Goal: Information Seeking & Learning: Check status

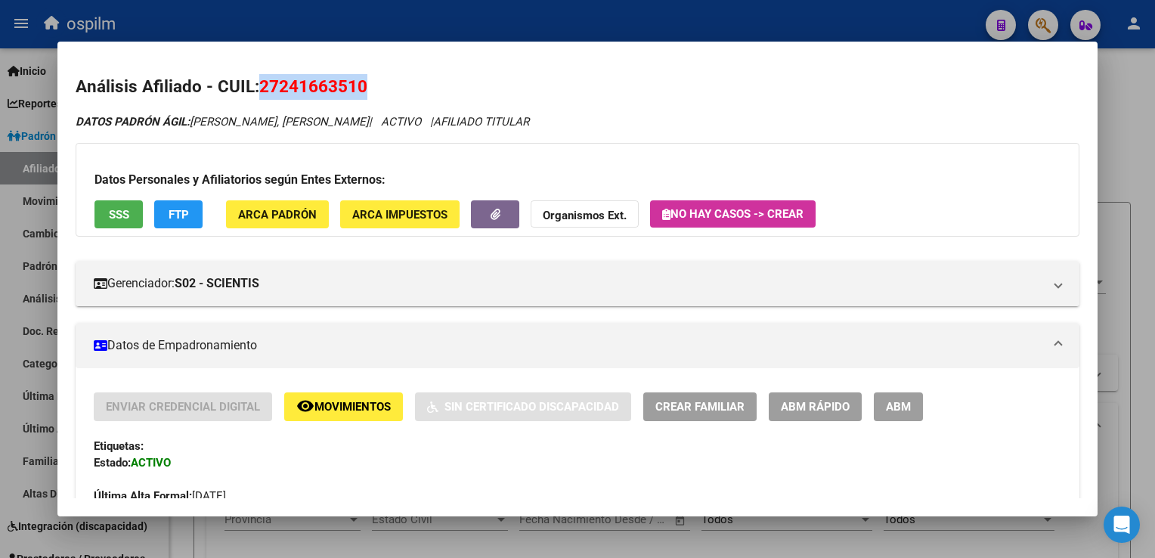
scroll to position [1222, 0]
click at [680, 17] on div at bounding box center [577, 279] width 1155 height 558
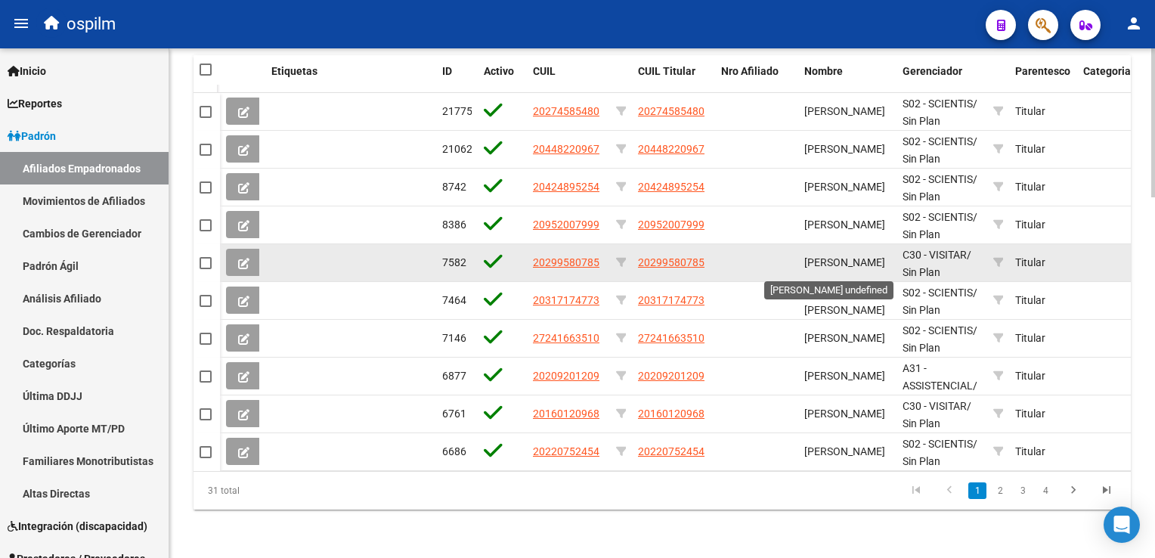
scroll to position [517, 0]
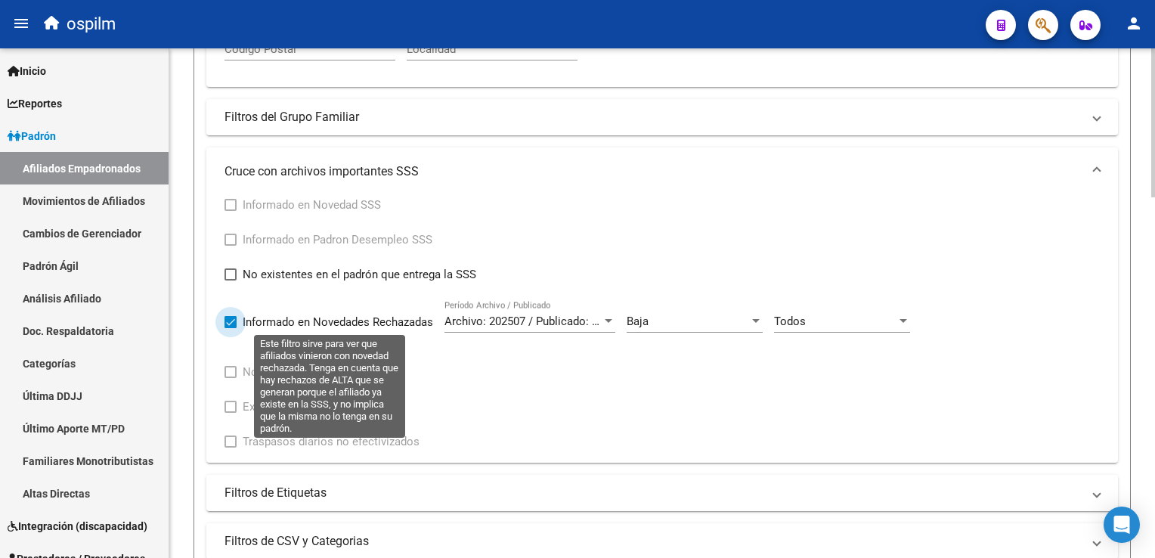
click at [227, 318] on span at bounding box center [230, 322] width 12 height 12
click at [230, 328] on input "Informado en Novedades Rechazadas" at bounding box center [230, 328] width 1 height 1
checkbox input "false"
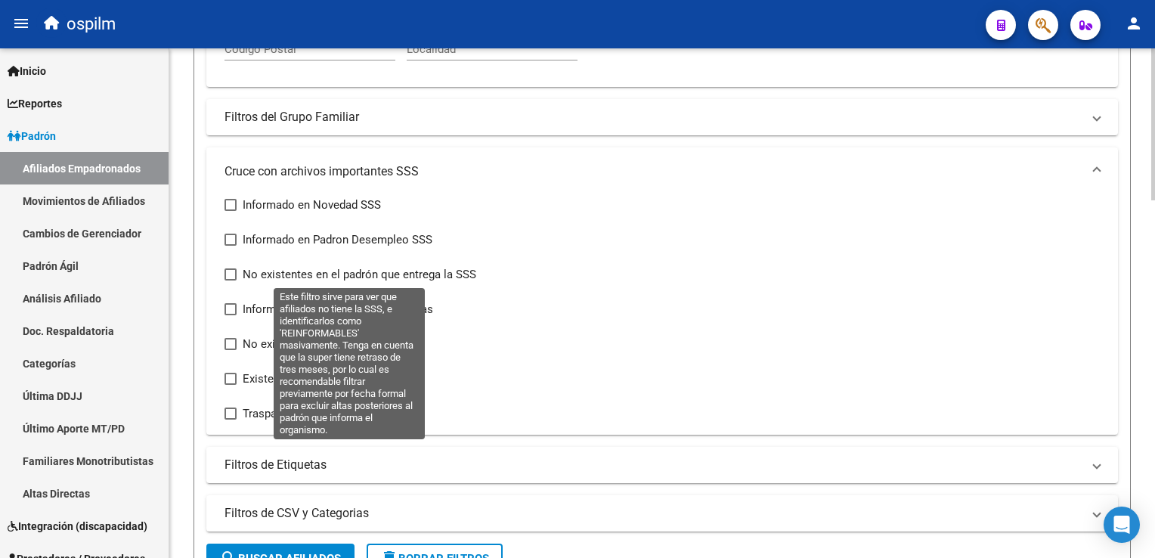
click at [230, 274] on span at bounding box center [230, 274] width 12 height 12
click at [230, 280] on input "No existentes en el padrón que entrega la SSS" at bounding box center [230, 280] width 1 height 1
checkbox input "true"
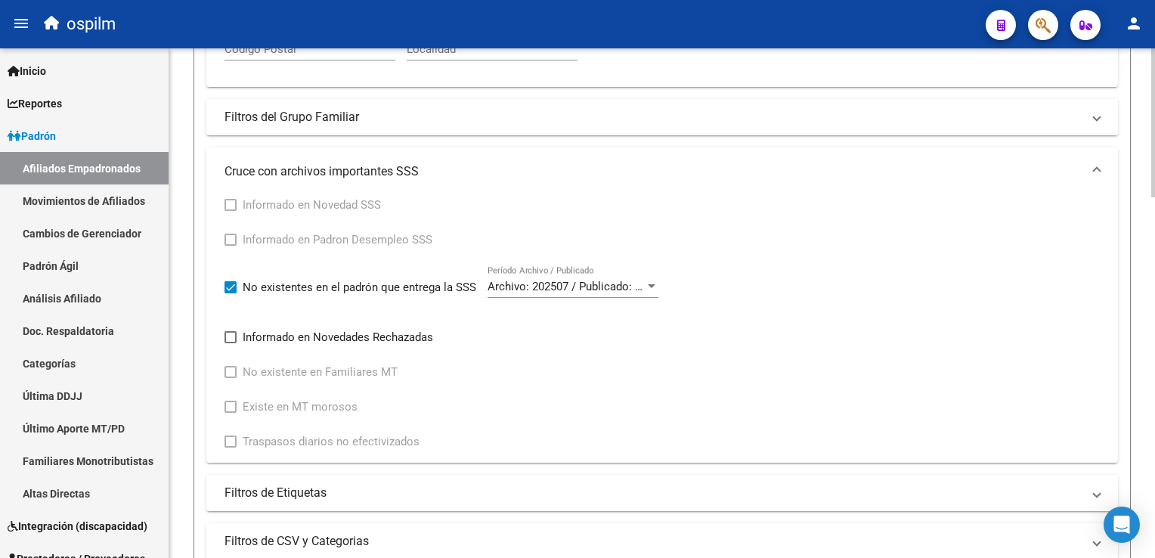
click at [636, 284] on span "Archivo: 202507 / Publicado: 202509" at bounding box center [579, 287] width 184 height 14
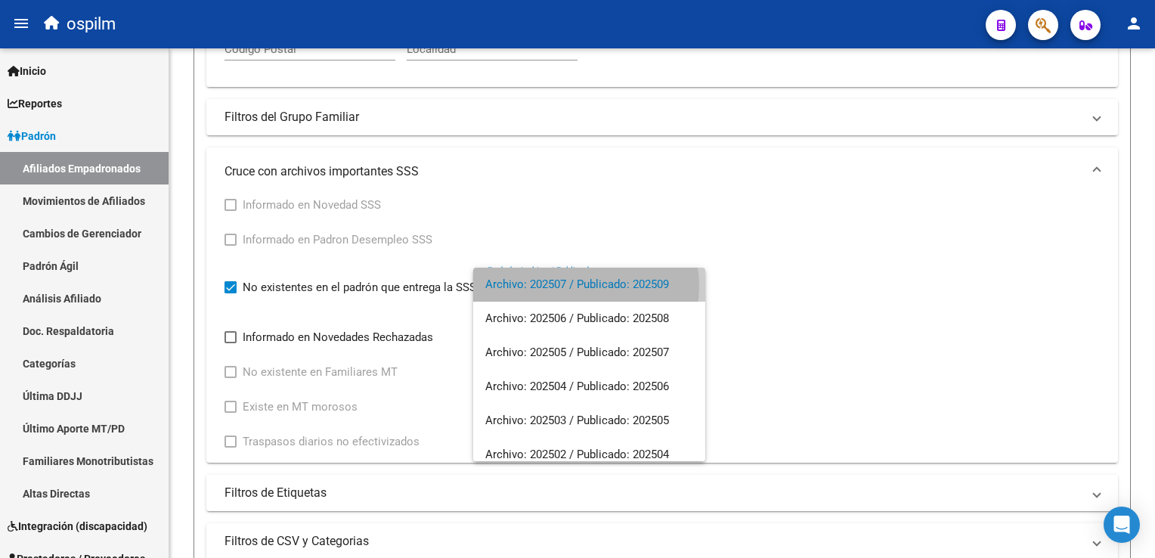
click at [582, 286] on span "Archivo: 202507 / Publicado: 202509" at bounding box center [589, 285] width 208 height 34
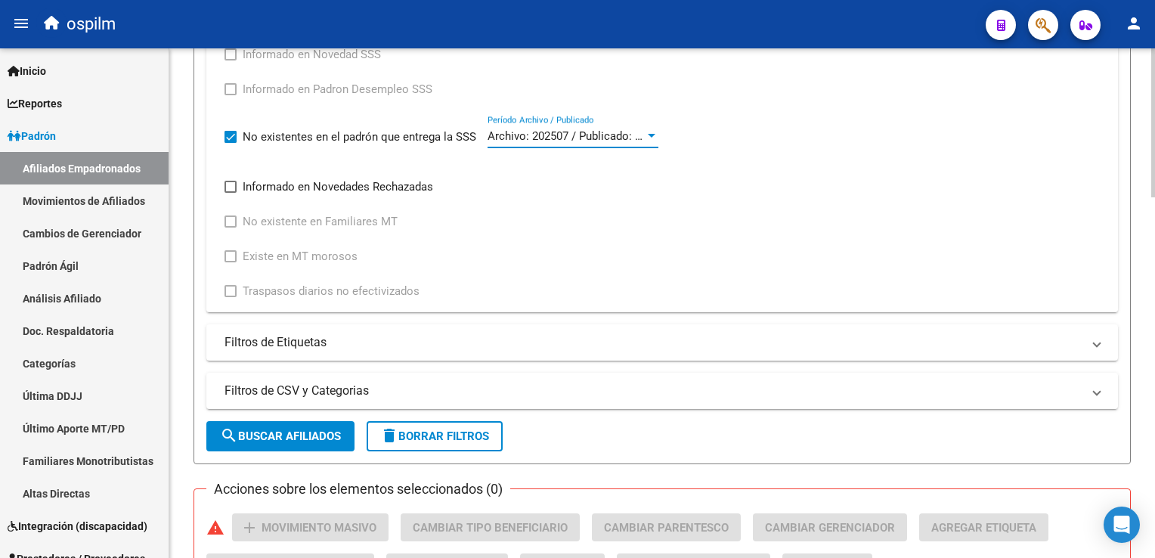
click at [1154, 251] on html "menu ospilm person Firma Express Inicio Calendario SSS Instructivos Contacto OS…" at bounding box center [577, 279] width 1155 height 558
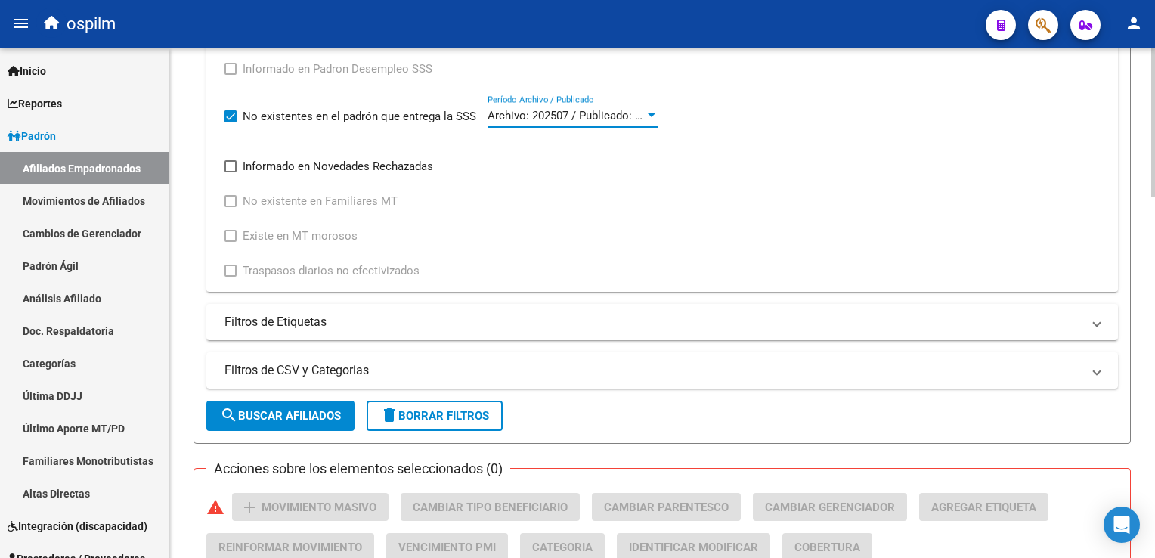
click at [292, 409] on span "search Buscar Afiliados" at bounding box center [280, 416] width 121 height 14
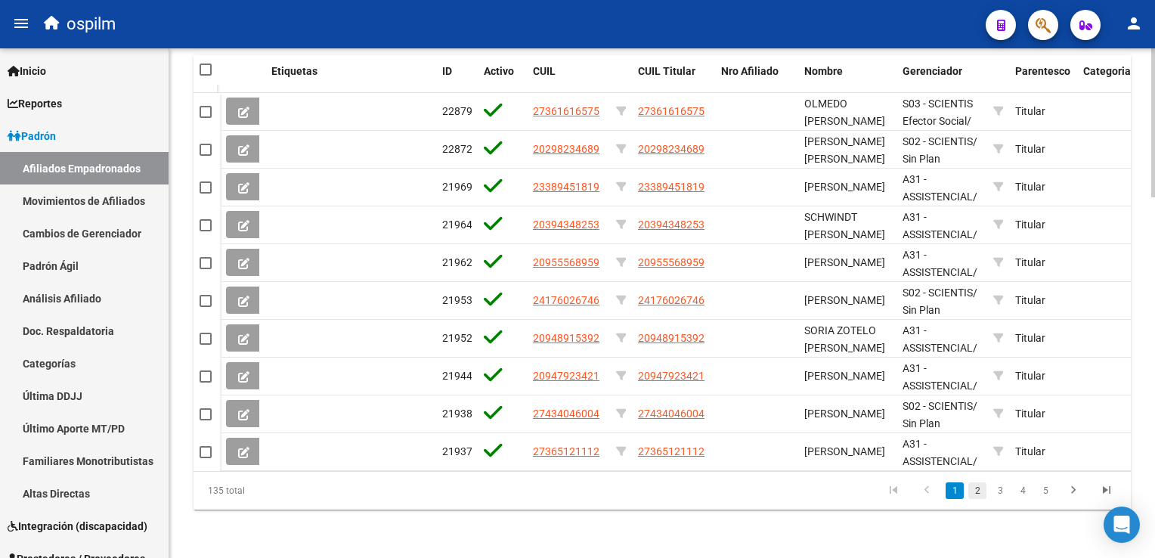
click at [980, 487] on link "2" at bounding box center [977, 490] width 18 height 17
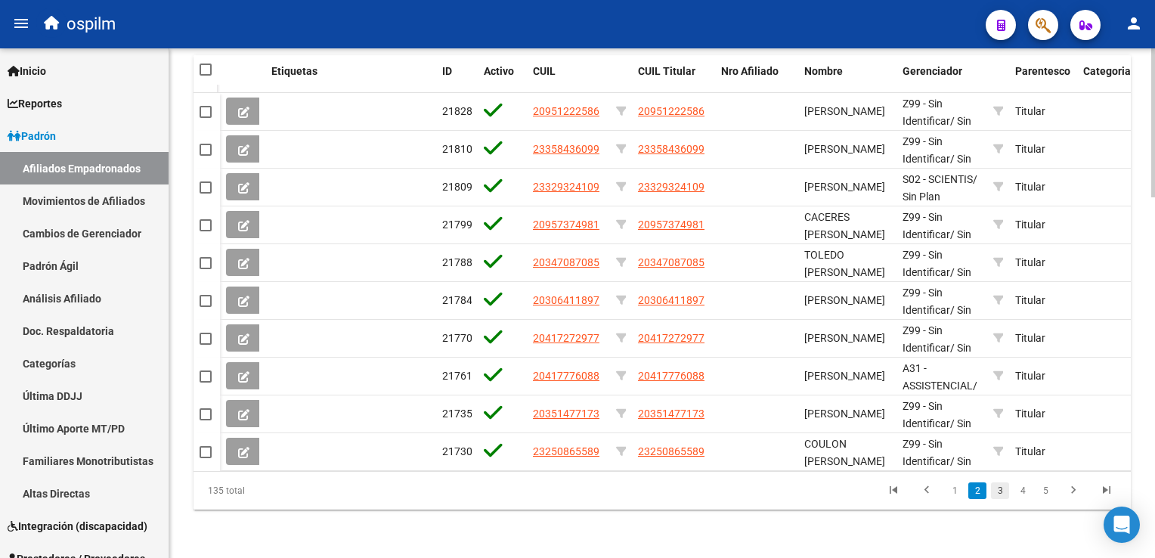
click at [999, 491] on link "3" at bounding box center [1000, 490] width 18 height 17
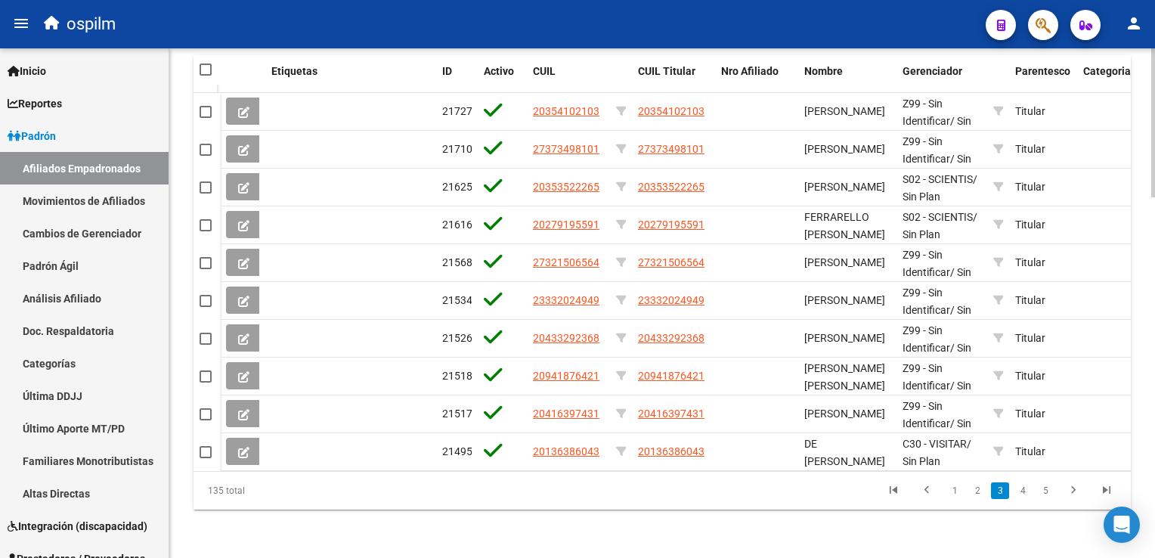
click at [1154, 421] on html "menu ospilm person Firma Express Inicio Calendario SSS Instructivos Contacto OS…" at bounding box center [577, 279] width 1155 height 558
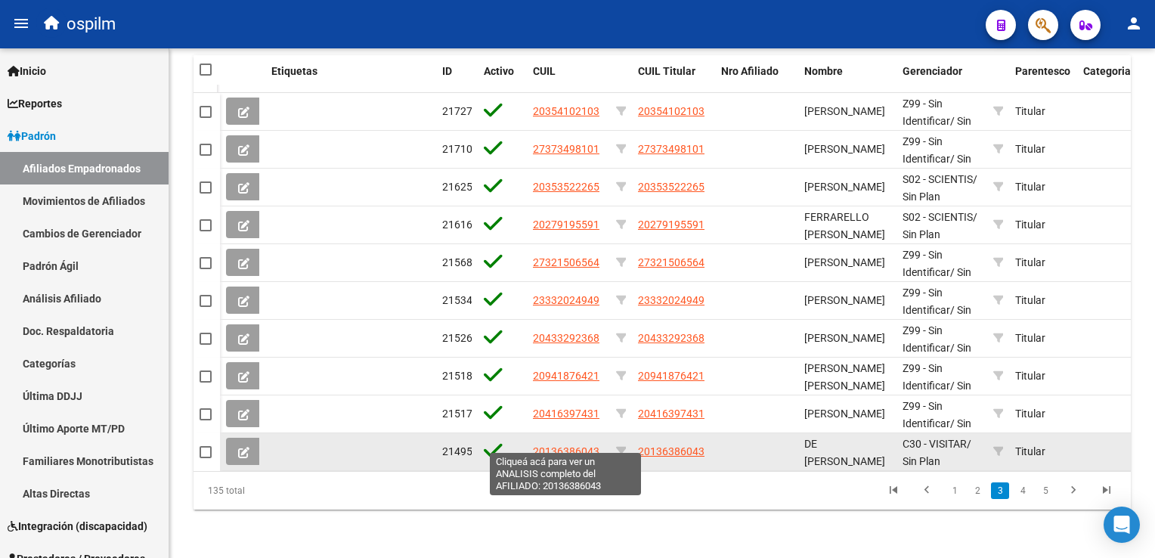
click at [558, 445] on span "20136386043" at bounding box center [566, 451] width 67 height 12
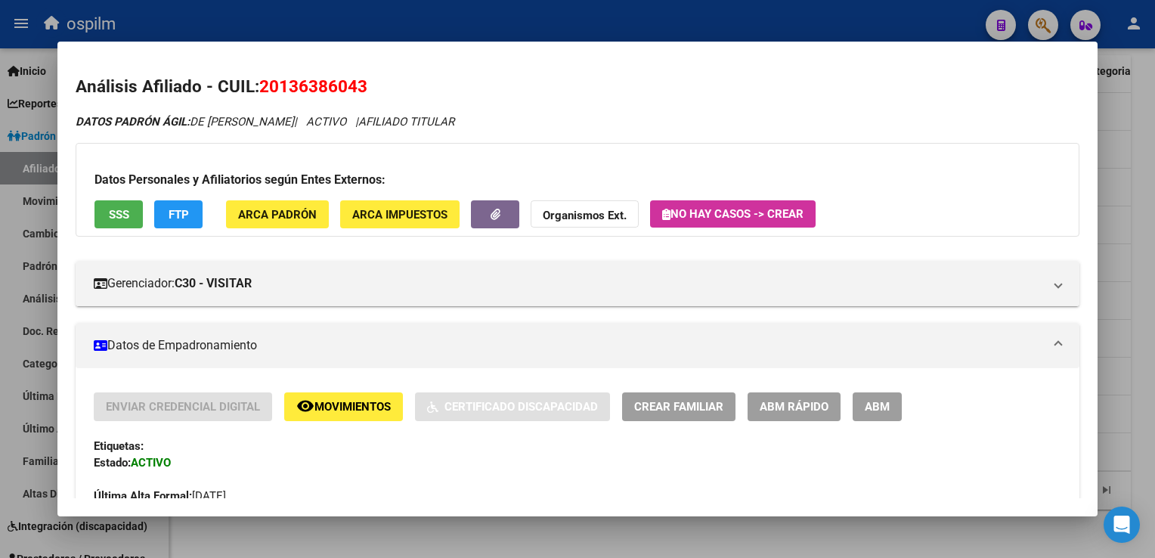
click at [118, 209] on span "SSS" at bounding box center [119, 215] width 20 height 14
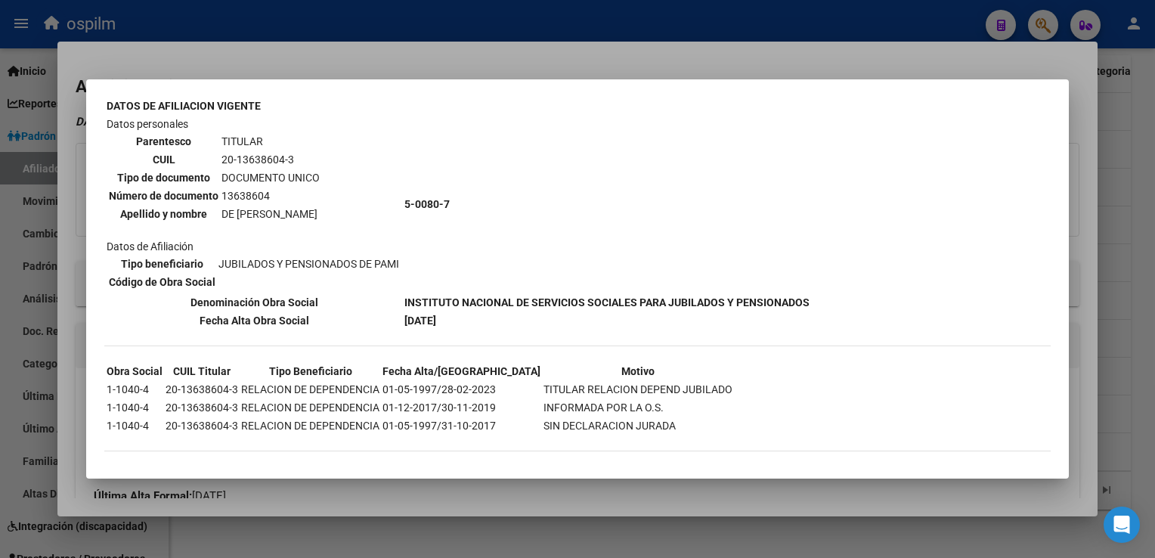
scroll to position [0, 0]
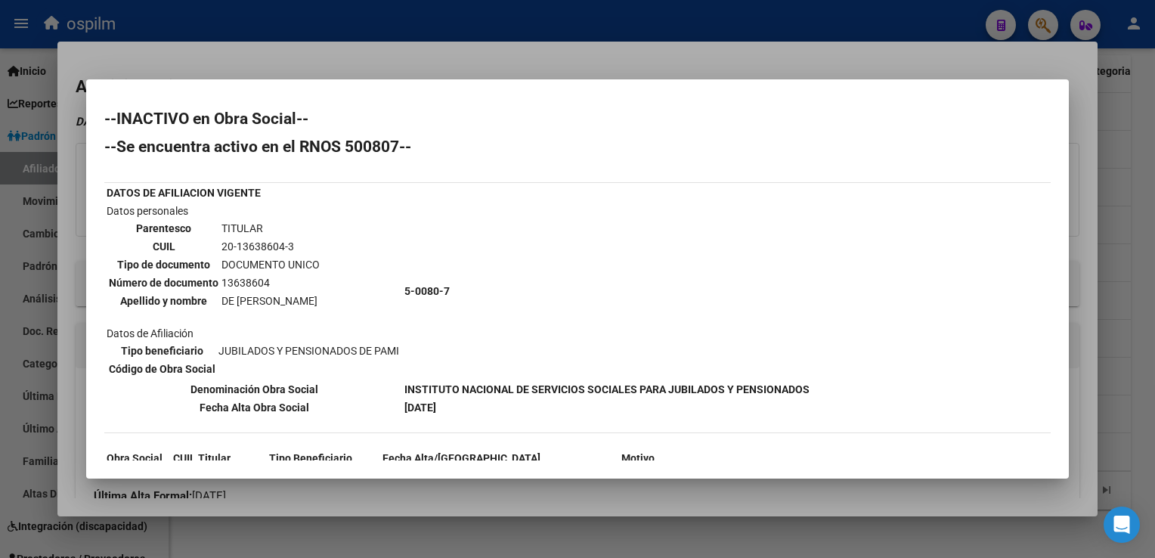
click at [429, 47] on div at bounding box center [577, 279] width 1155 height 558
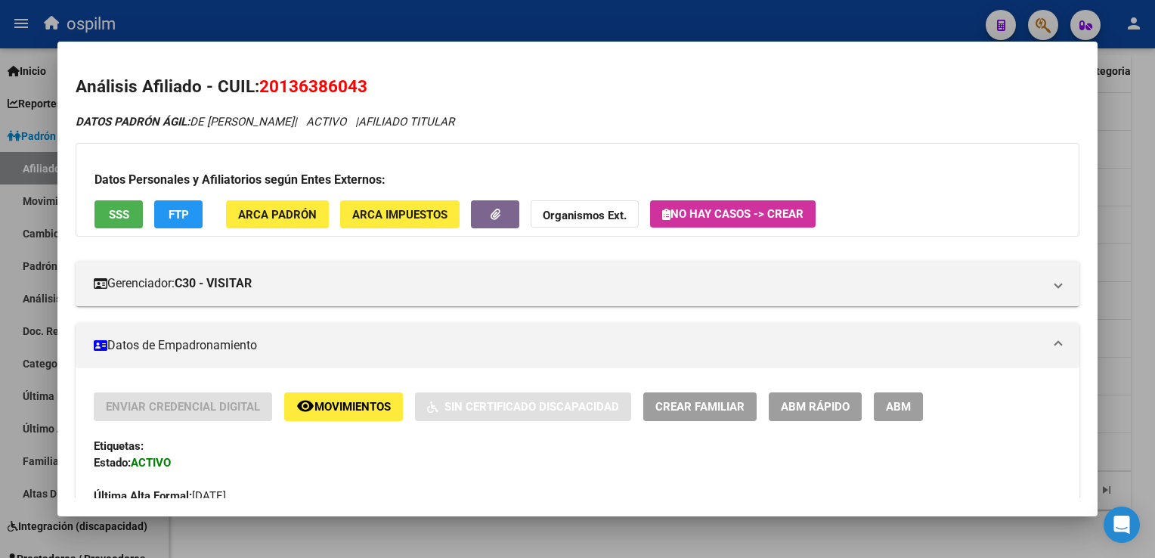
click at [178, 213] on span "FTP" at bounding box center [179, 215] width 20 height 14
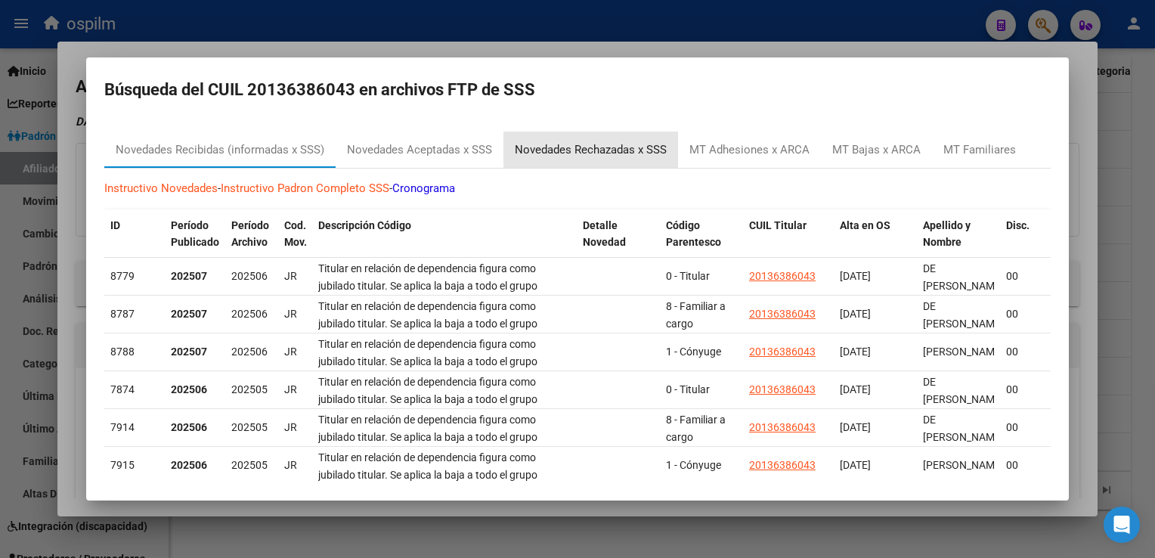
click at [617, 148] on div "Novedades Rechazadas x SSS" at bounding box center [591, 149] width 152 height 17
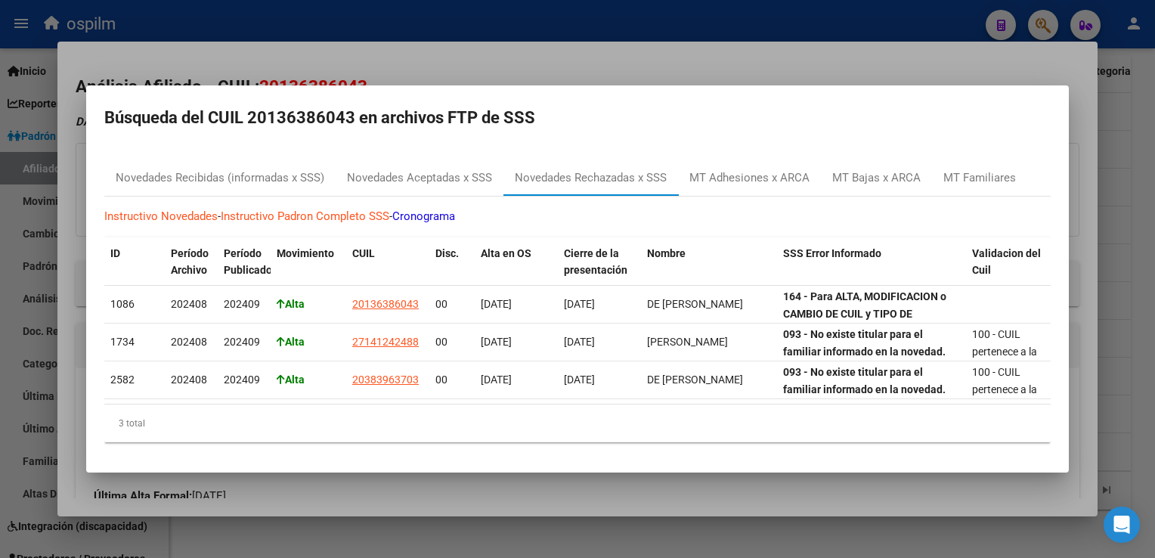
click at [555, 44] on div at bounding box center [577, 279] width 1155 height 558
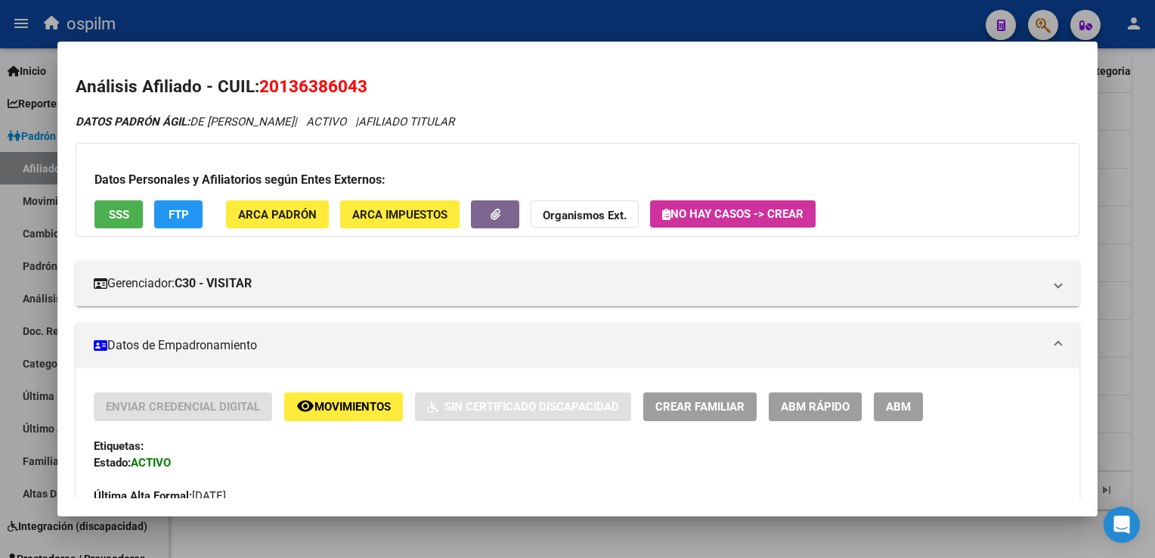
click at [1154, 212] on html "menu ospilm person Firma Express Inicio Calendario SSS Instructivos Contacto OS…" at bounding box center [577, 279] width 1155 height 558
click at [1149, 190] on div at bounding box center [577, 279] width 1155 height 558
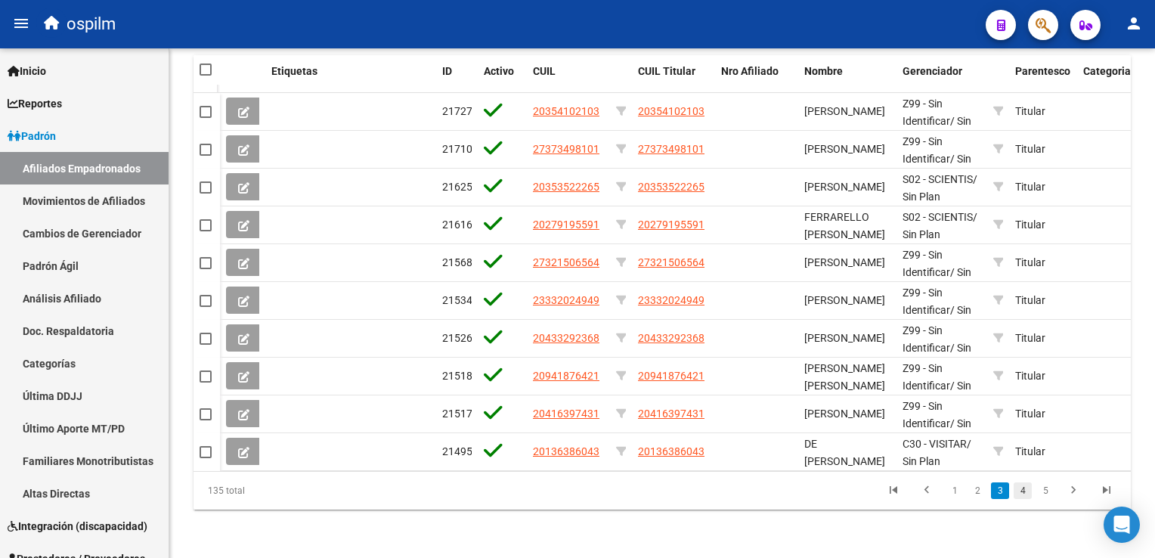
click at [1028, 492] on link "4" at bounding box center [1022, 490] width 18 height 17
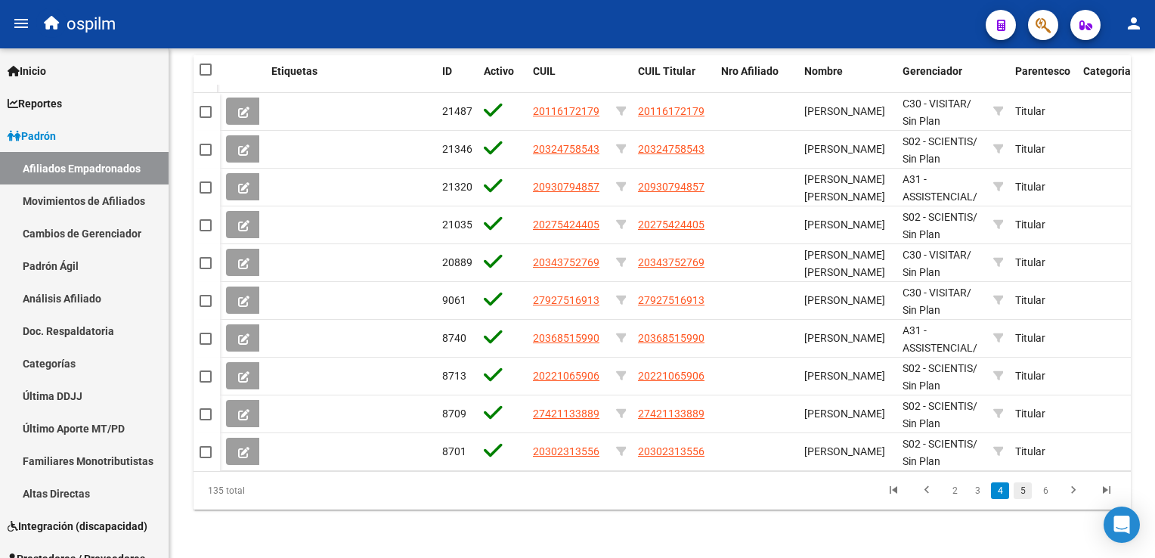
click at [1028, 491] on link "5" at bounding box center [1022, 490] width 18 height 17
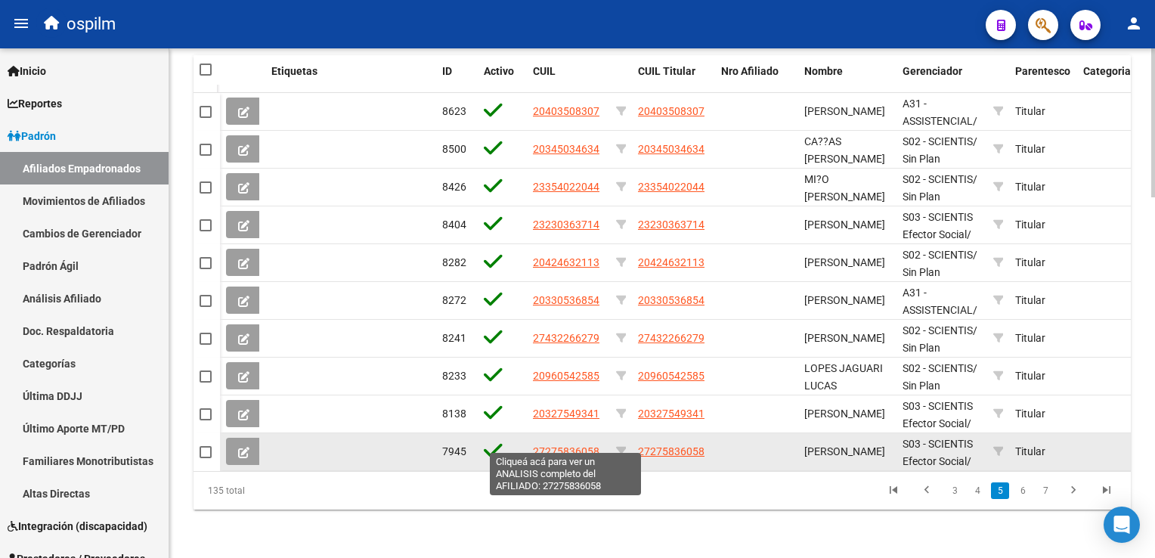
click at [551, 445] on span "27275836058" at bounding box center [566, 451] width 67 height 12
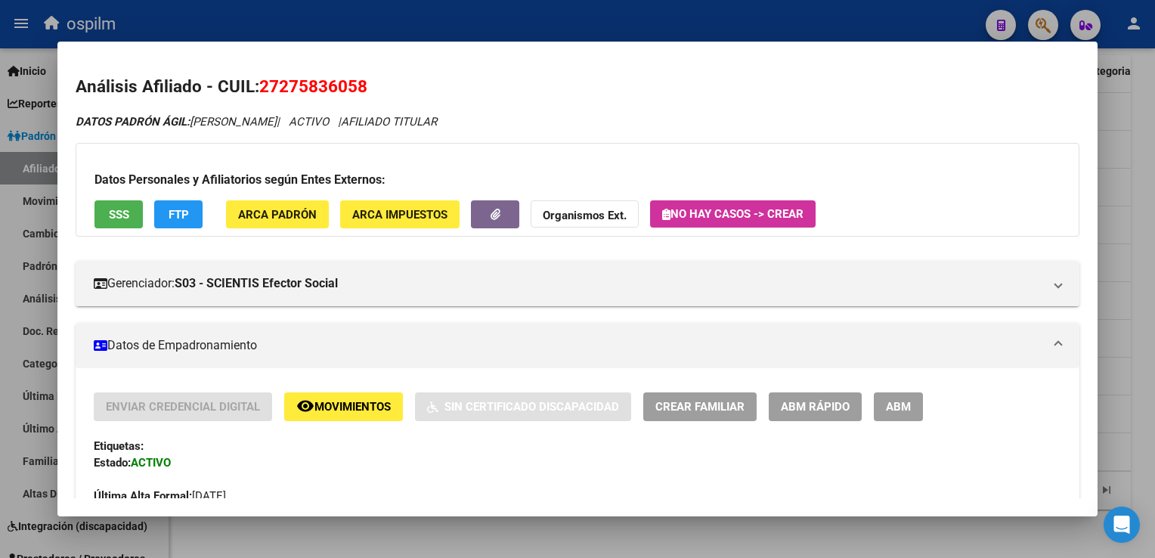
click at [324, 407] on span "Movimientos" at bounding box center [352, 408] width 76 height 14
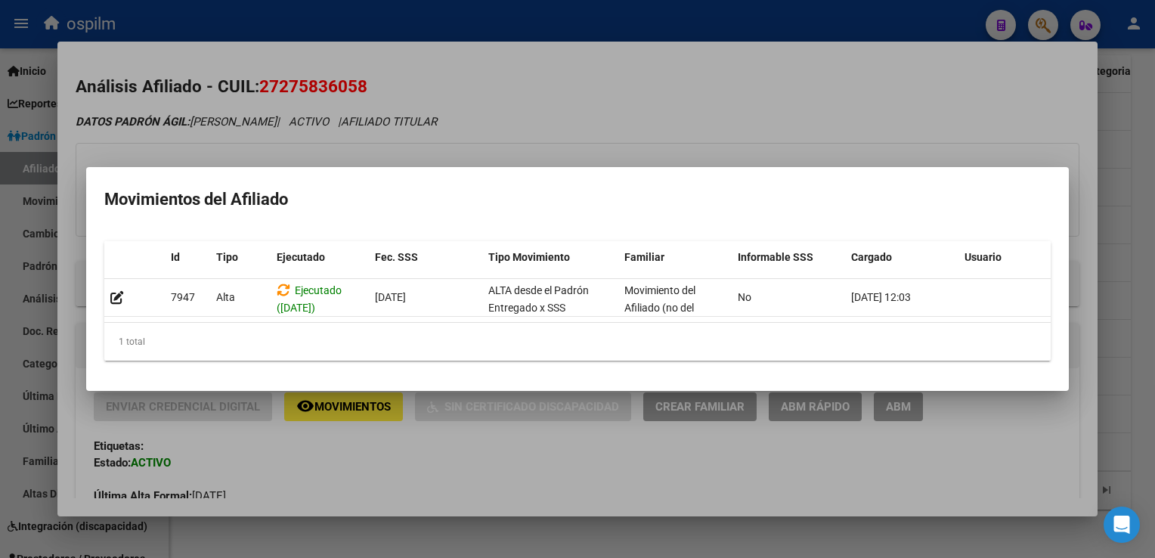
click at [560, 101] on div at bounding box center [577, 279] width 1155 height 558
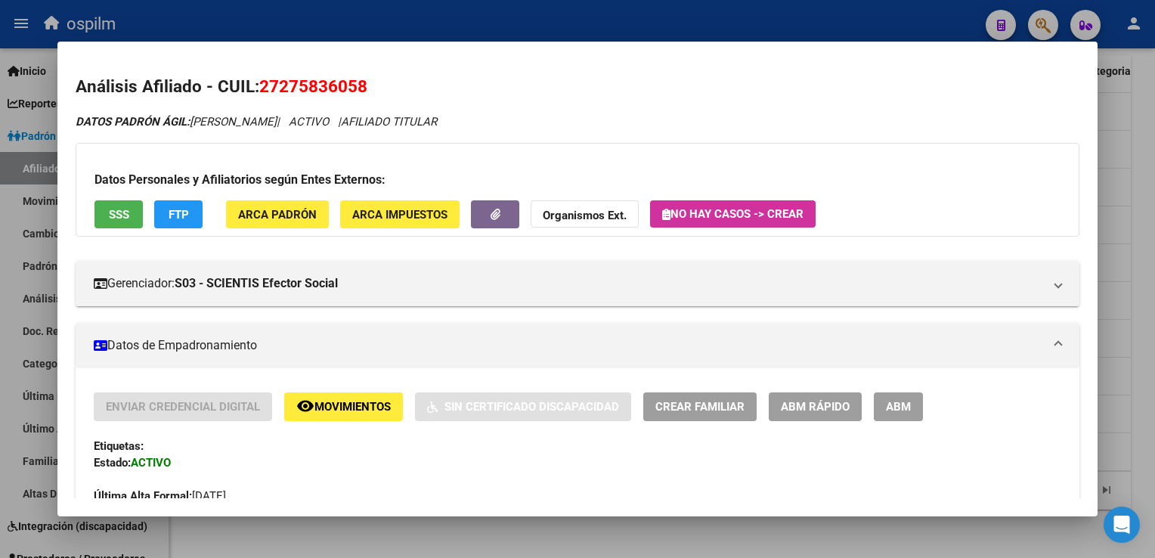
click at [107, 222] on button "SSS" at bounding box center [118, 214] width 48 height 28
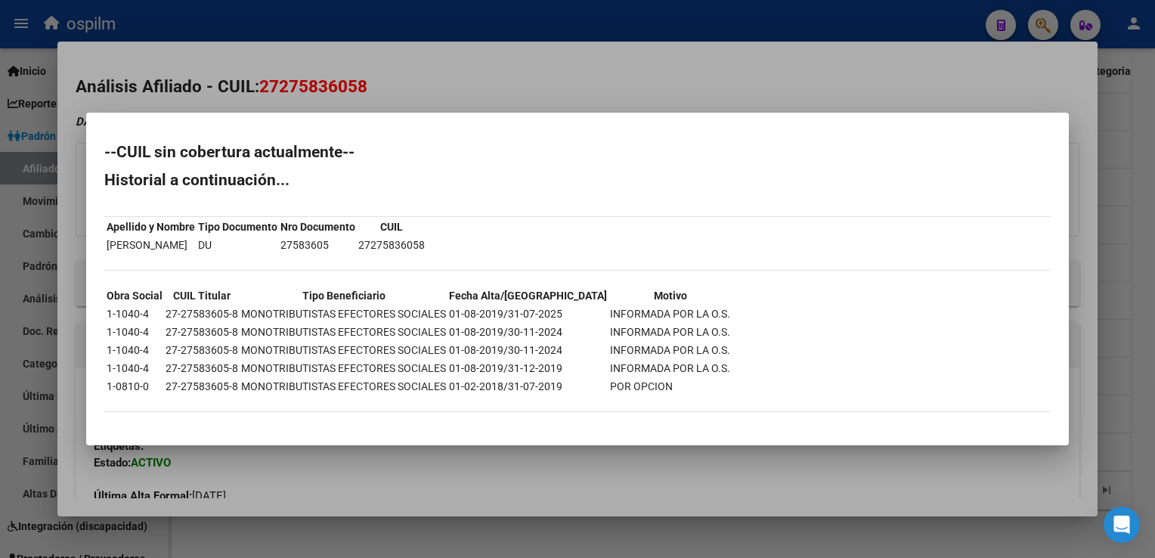
click at [536, 82] on div at bounding box center [577, 279] width 1155 height 558
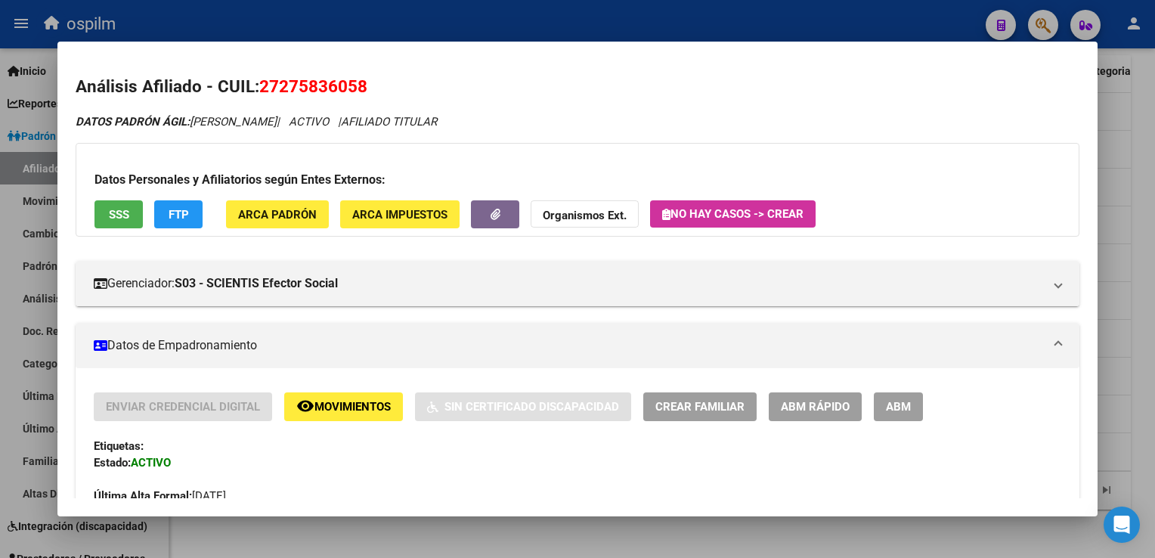
drag, startPoint x: 374, startPoint y: 82, endPoint x: 256, endPoint y: 85, distance: 117.9
click at [256, 85] on h2 "Análisis Afiliado - CUIL: 27275836058" at bounding box center [577, 87] width 1003 height 26
copy h2 "27275836058"
click at [301, 408] on mat-icon "remove_red_eye" at bounding box center [305, 406] width 18 height 18
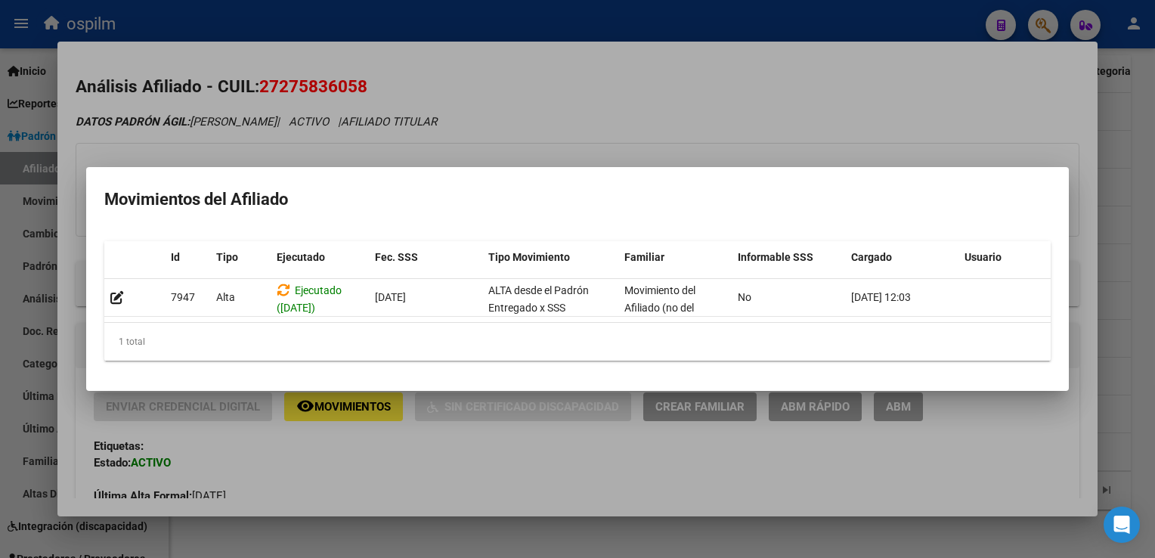
click at [642, 144] on div at bounding box center [577, 279] width 1155 height 558
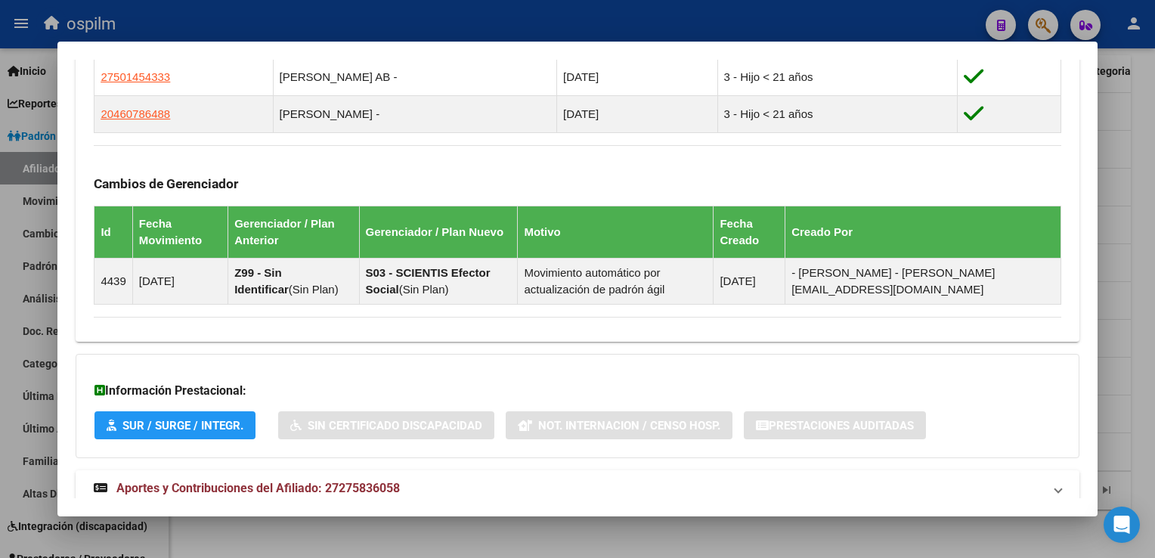
scroll to position [1035, 0]
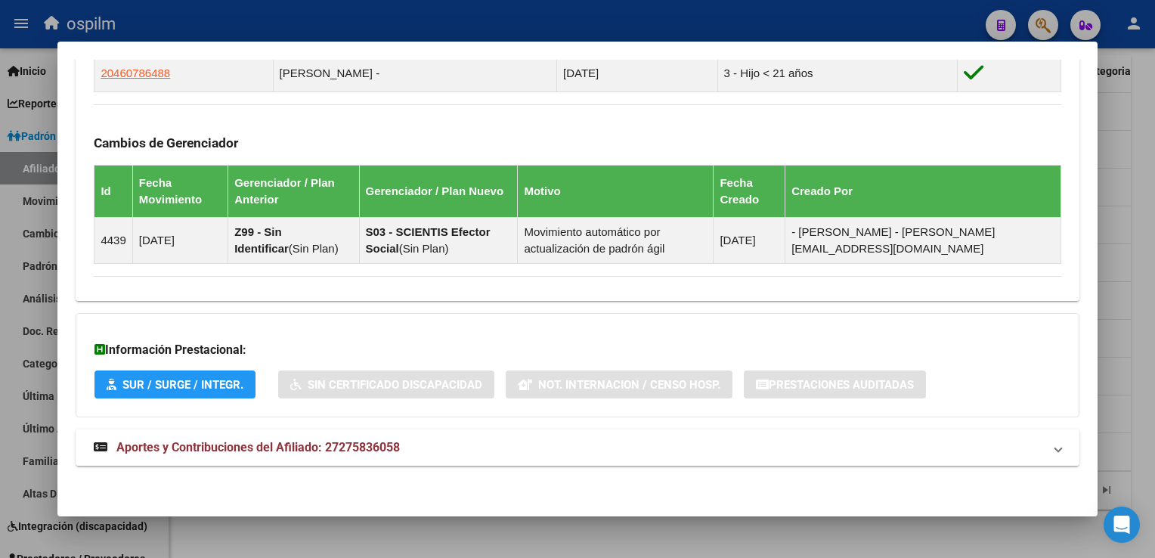
click at [242, 438] on strong "Aportes y Contribuciones del Afiliado: 27275836058" at bounding box center [247, 447] width 306 height 18
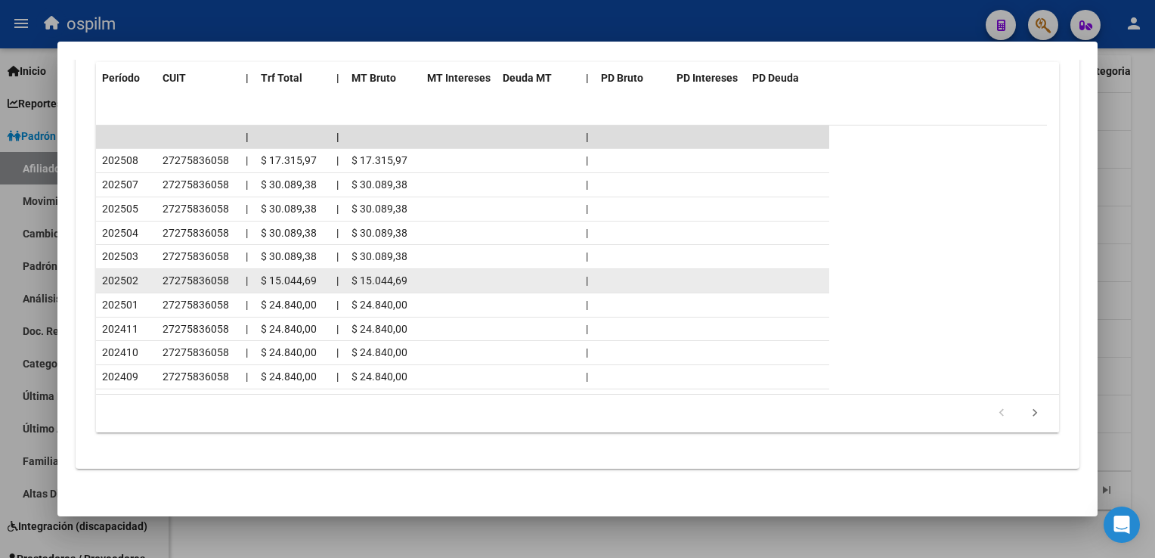
scroll to position [0, 0]
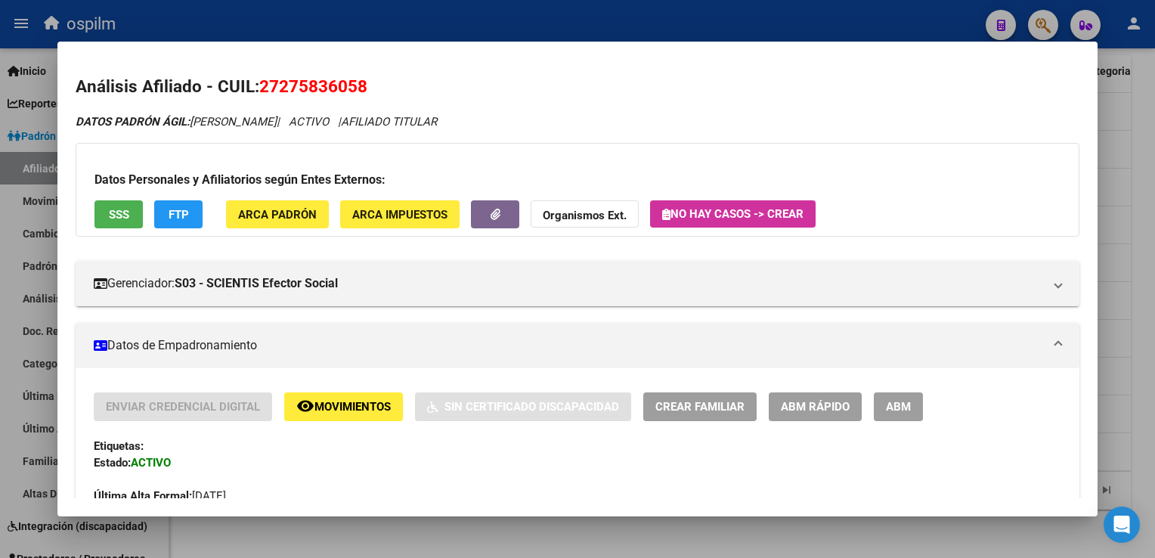
click at [1146, 187] on div at bounding box center [577, 279] width 1155 height 558
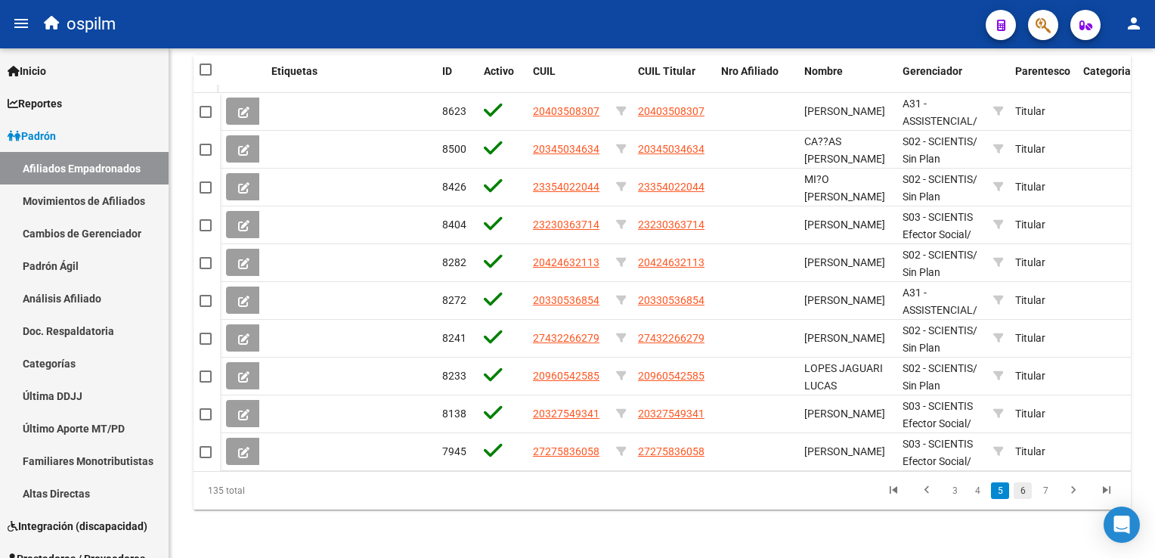
click at [1024, 490] on link "6" at bounding box center [1022, 490] width 18 height 17
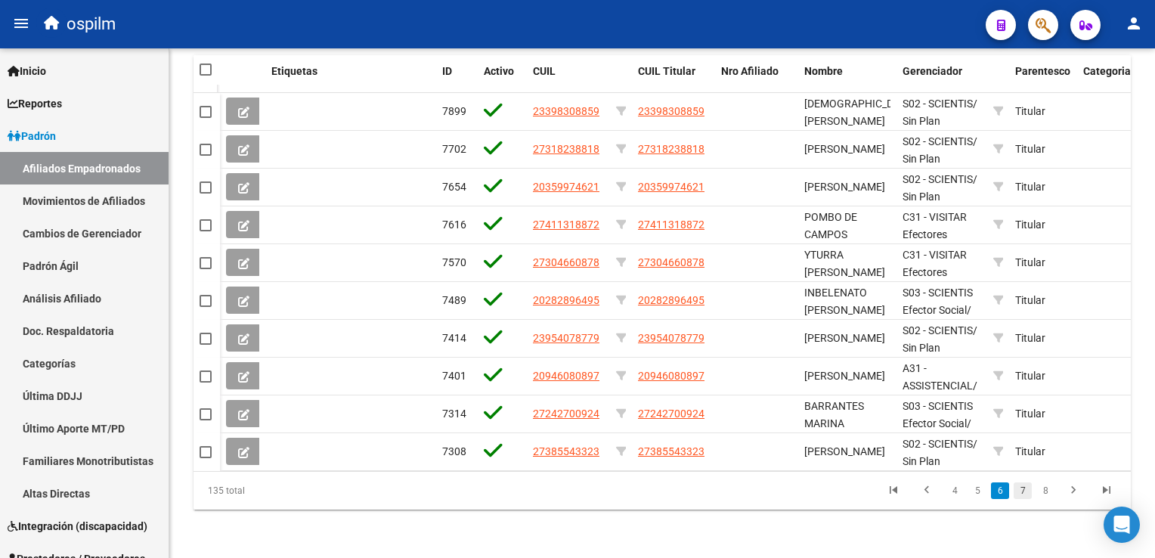
click at [1027, 489] on link "7" at bounding box center [1022, 490] width 18 height 17
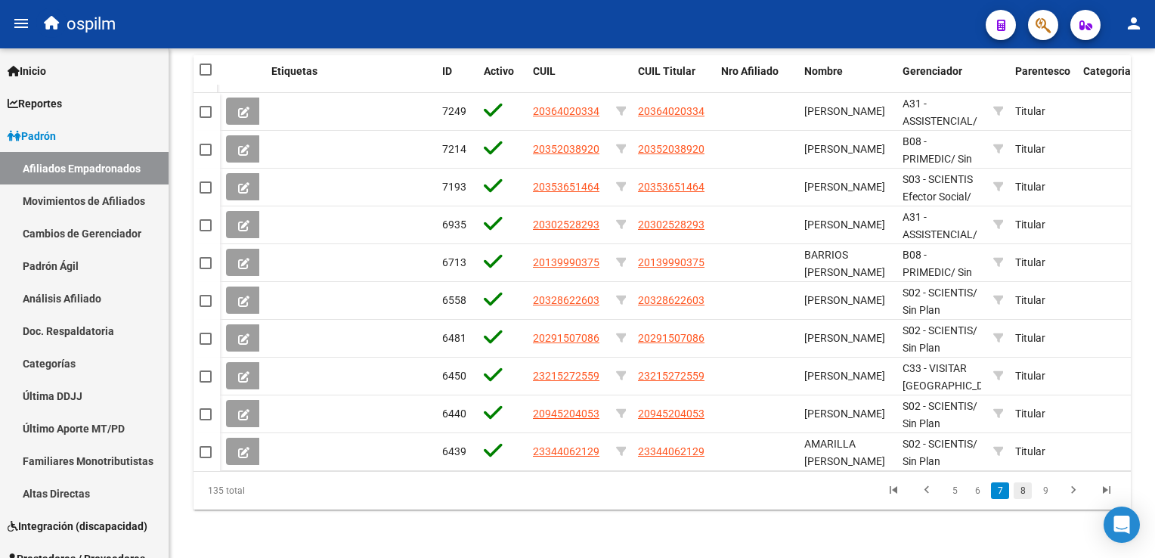
click at [1024, 487] on link "8" at bounding box center [1022, 490] width 18 height 17
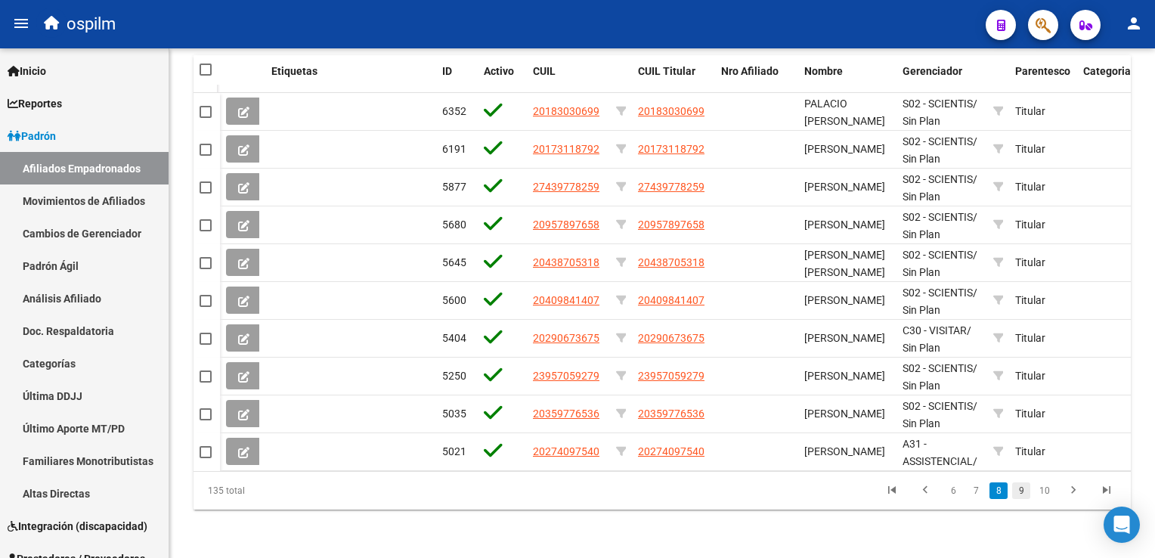
click at [1023, 487] on link "9" at bounding box center [1021, 490] width 18 height 17
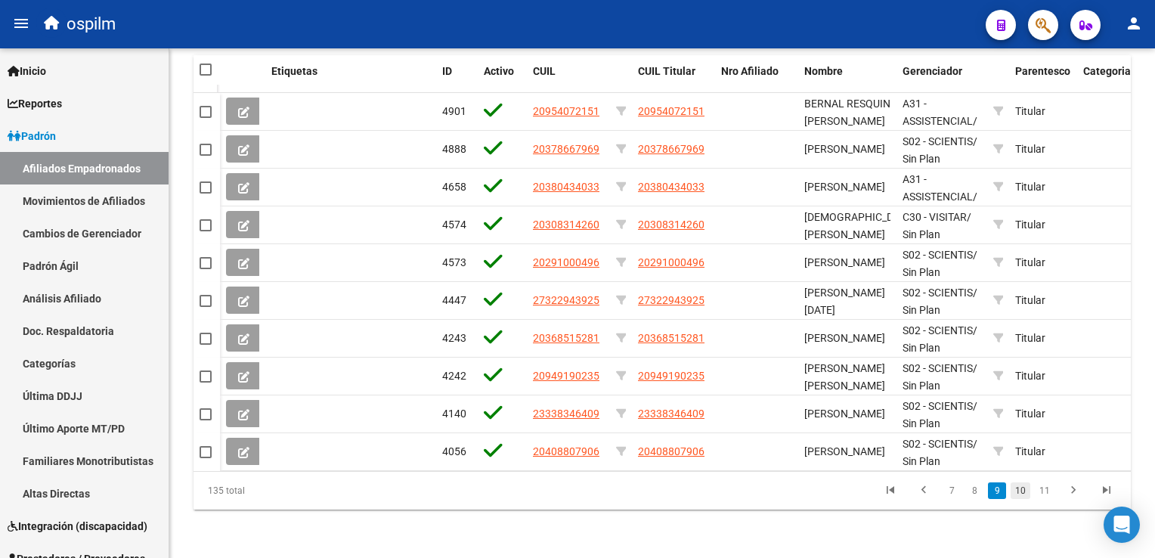
click at [1023, 487] on link "10" at bounding box center [1020, 490] width 20 height 17
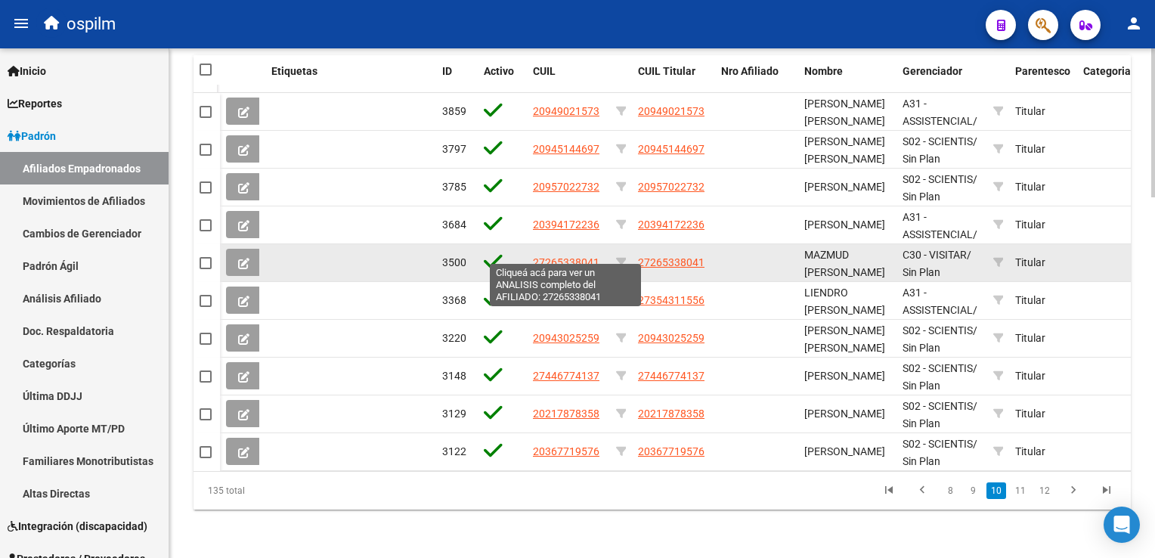
click at [547, 256] on span "27265338041" at bounding box center [566, 262] width 67 height 12
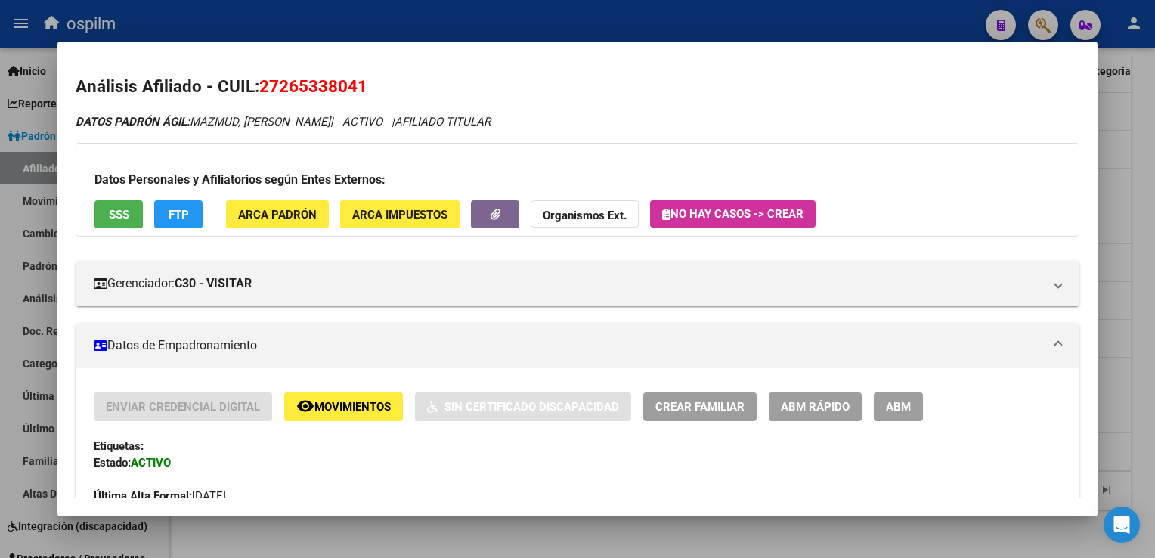
drag, startPoint x: 368, startPoint y: 86, endPoint x: 263, endPoint y: 89, distance: 105.1
click at [263, 89] on h2 "Análisis Afiliado - CUIL: 27265338041" at bounding box center [577, 87] width 1003 height 26
copy span "27265338041"
click at [305, 409] on mat-icon "remove_red_eye" at bounding box center [305, 406] width 18 height 18
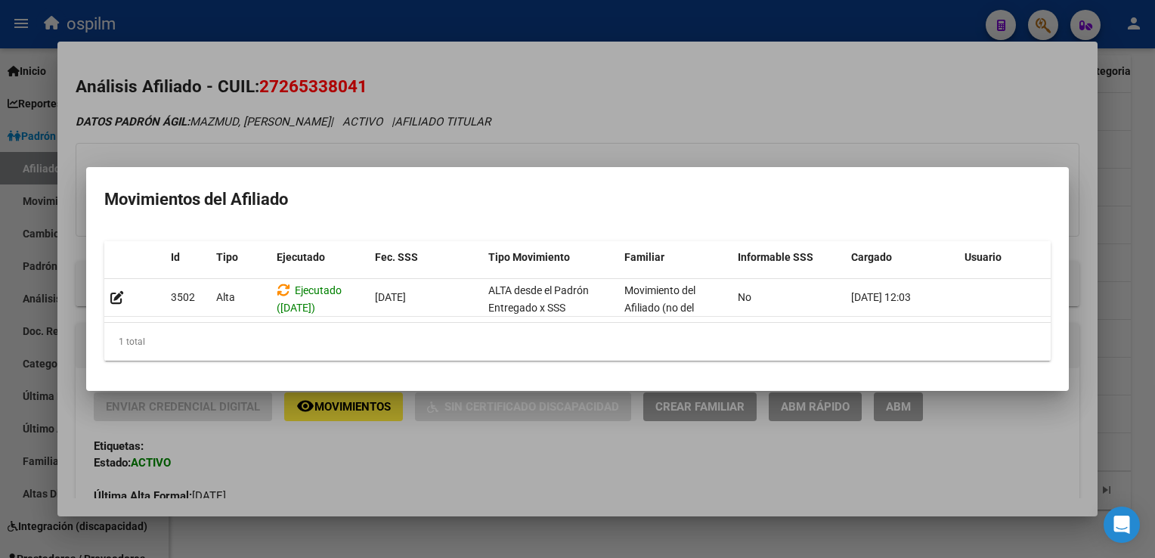
click at [656, 85] on div at bounding box center [577, 279] width 1155 height 558
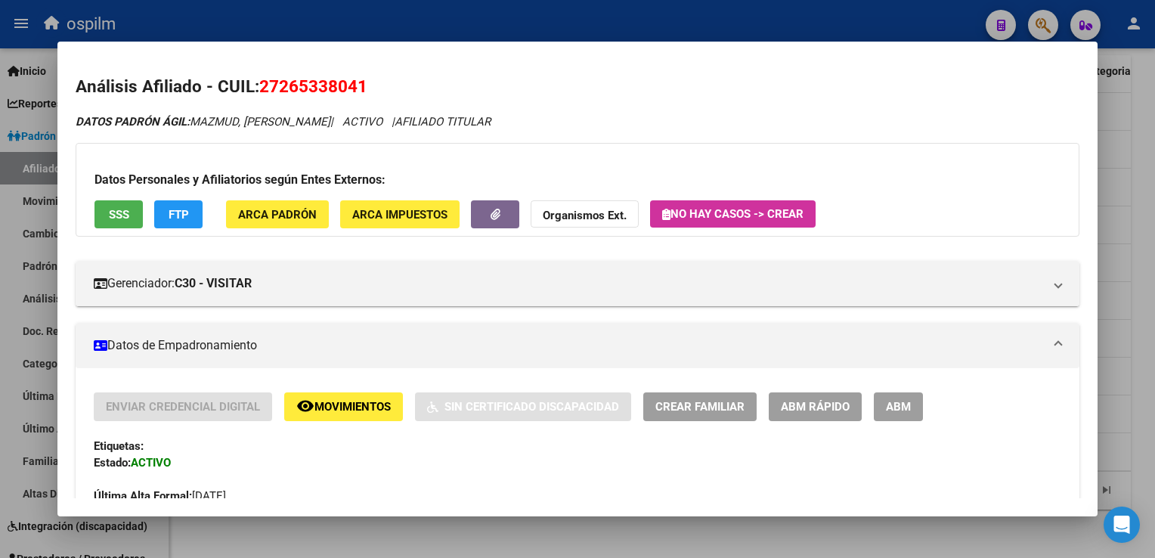
click at [122, 221] on span "SSS" at bounding box center [119, 215] width 20 height 14
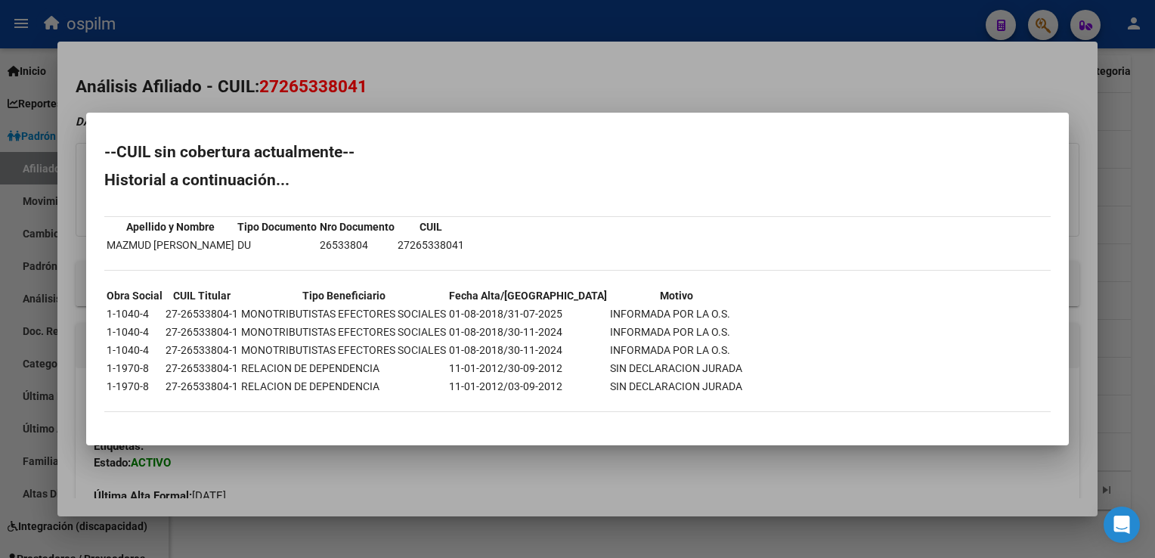
click at [429, 71] on div at bounding box center [577, 279] width 1155 height 558
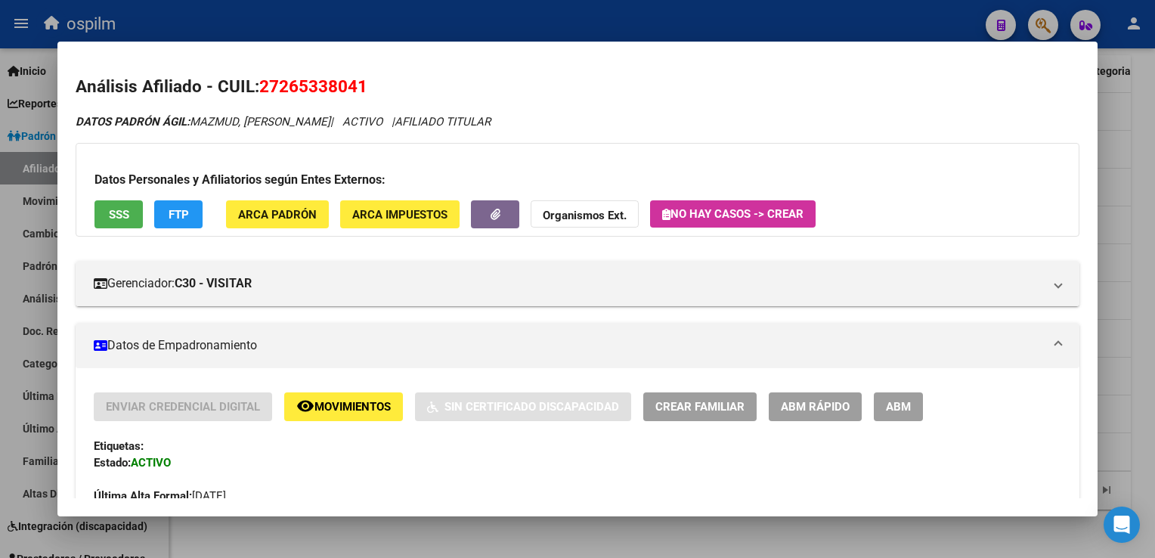
click at [172, 223] on button "FTP" at bounding box center [178, 214] width 48 height 28
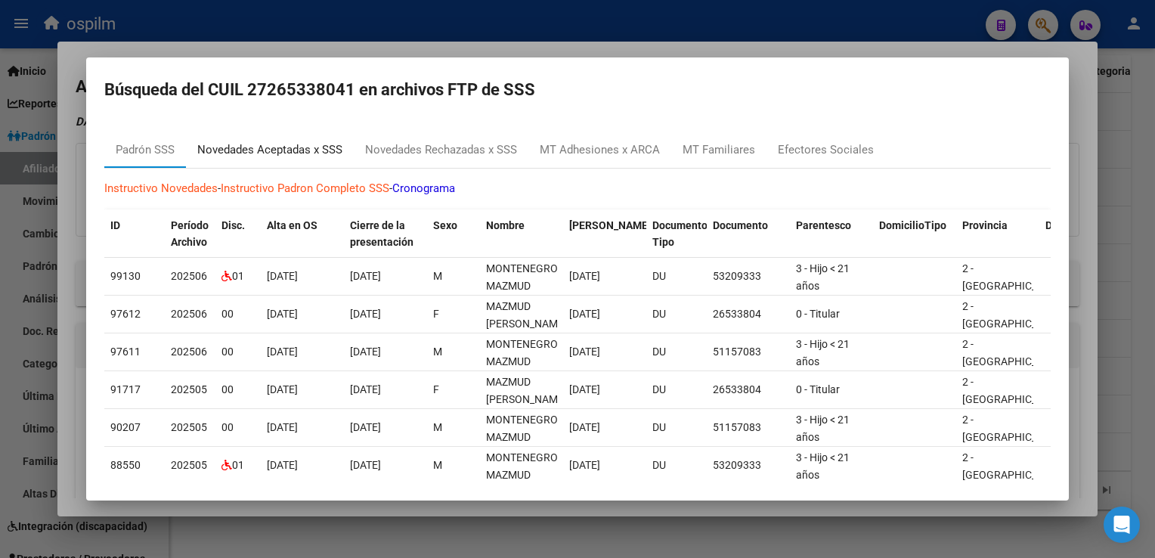
click at [296, 147] on div "Novedades Aceptadas x SSS" at bounding box center [269, 149] width 145 height 17
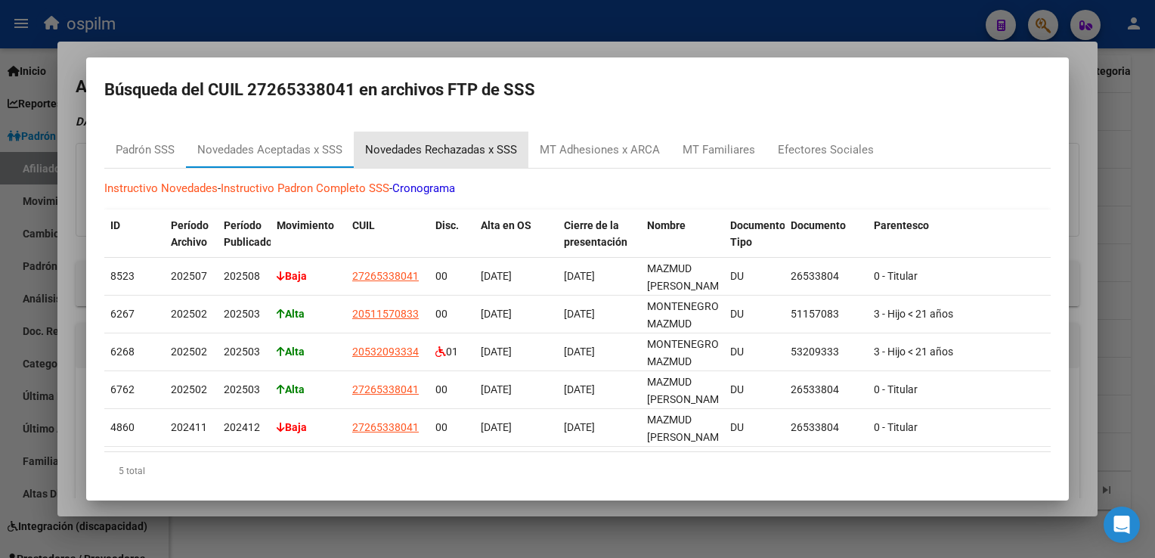
click at [442, 150] on div "Novedades Rechazadas x SSS" at bounding box center [441, 149] width 152 height 17
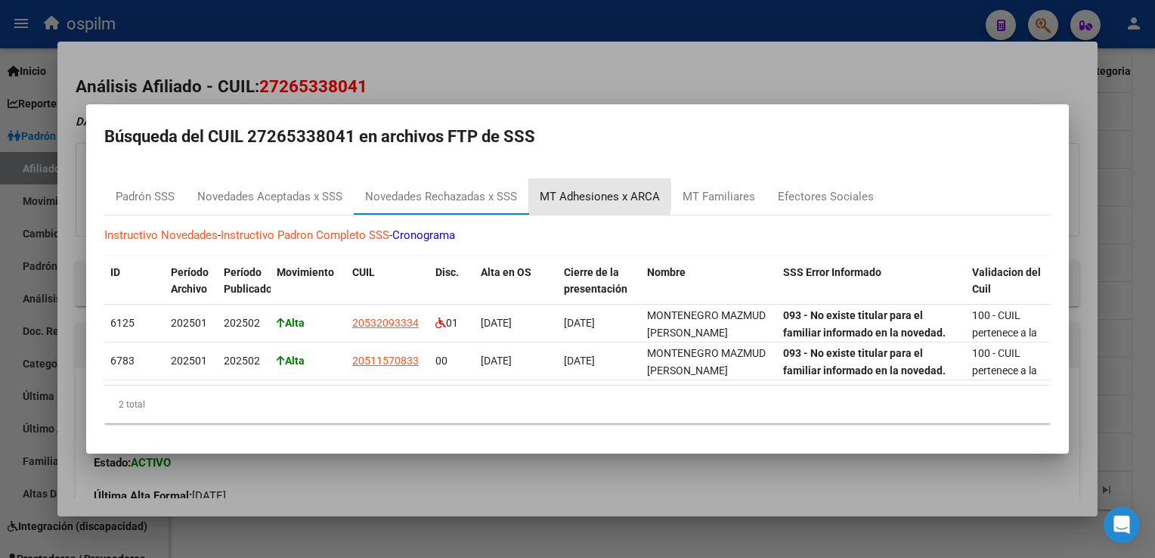
click at [562, 189] on div "MT Adhesiones x ARCA" at bounding box center [600, 196] width 120 height 17
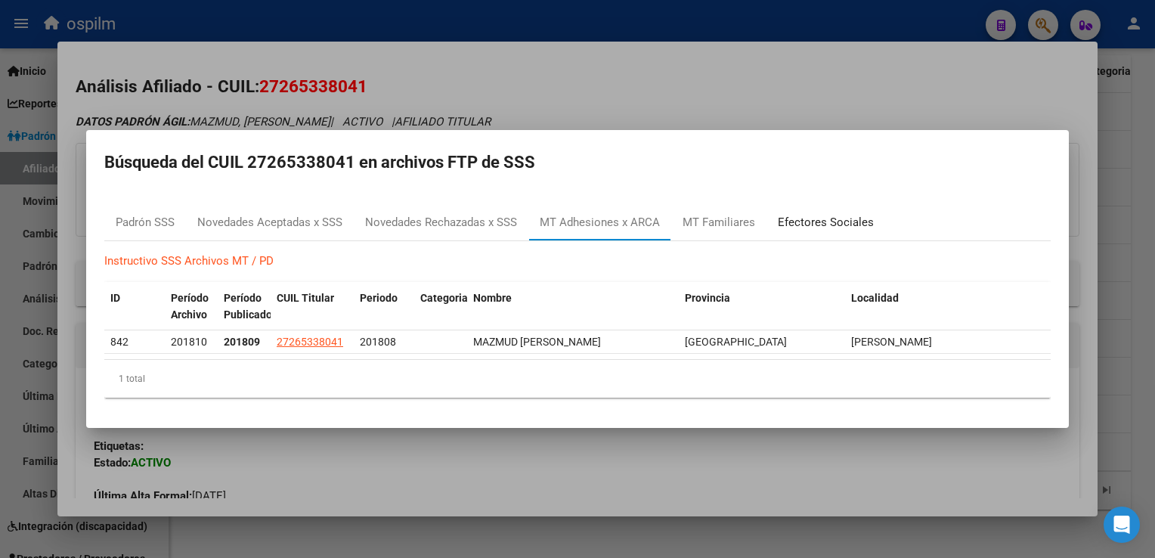
click at [806, 221] on div "Efectores Sociales" at bounding box center [826, 222] width 96 height 17
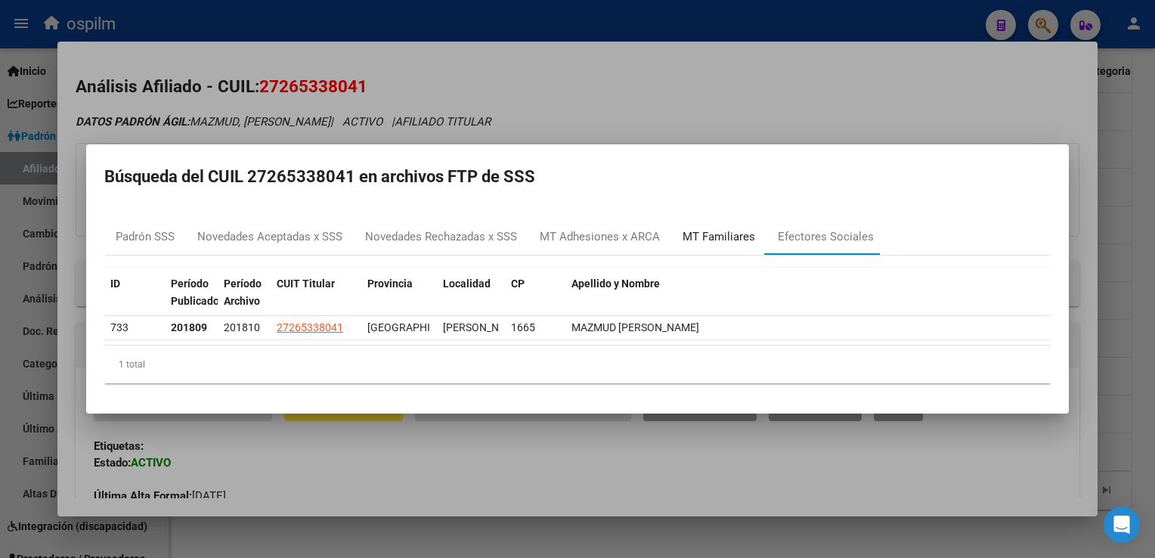
click at [701, 234] on div "MT Familiares" at bounding box center [718, 236] width 73 height 17
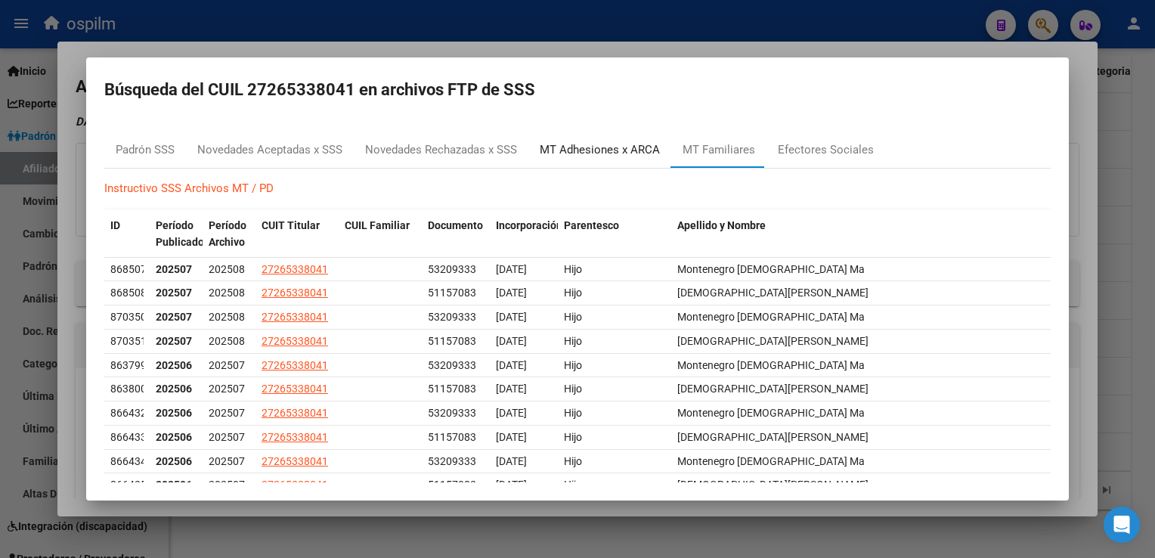
click at [566, 155] on div "MT Adhesiones x ARCA" at bounding box center [600, 149] width 120 height 17
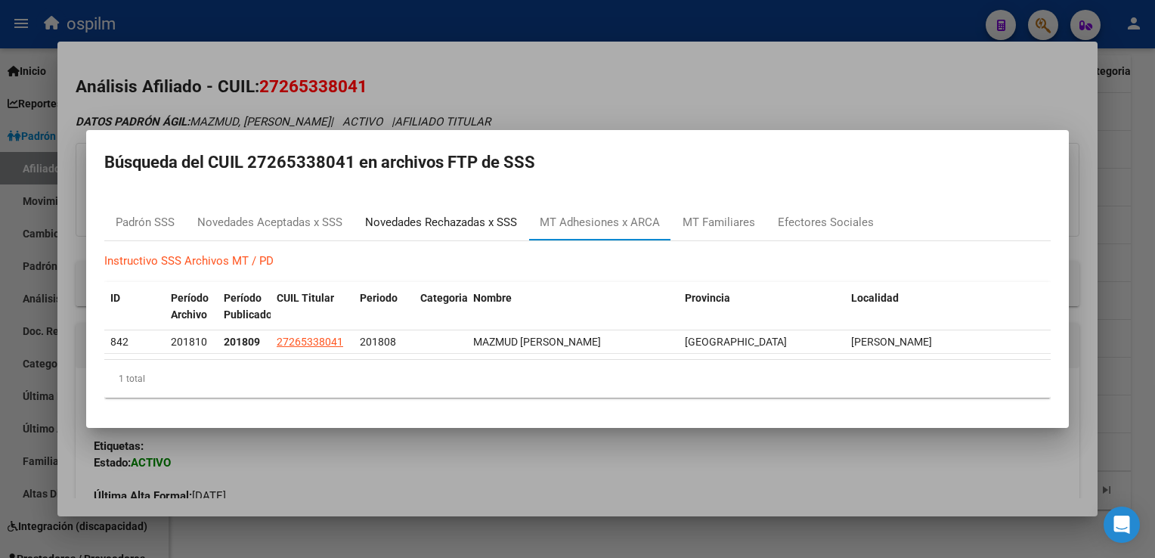
click at [392, 222] on div "Novedades Rechazadas x SSS" at bounding box center [441, 222] width 152 height 17
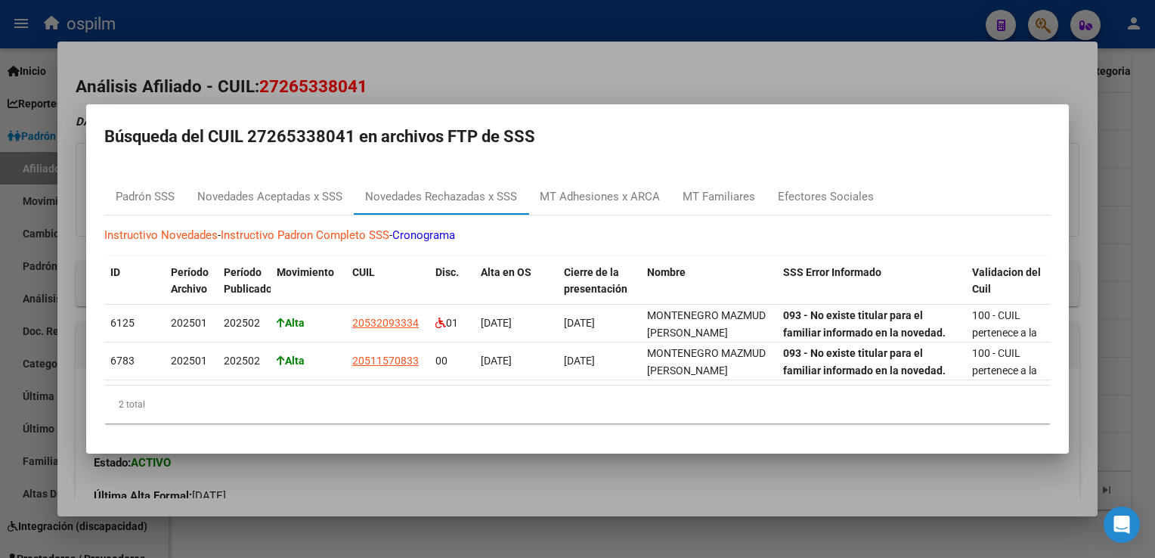
click at [442, 65] on div at bounding box center [577, 279] width 1155 height 558
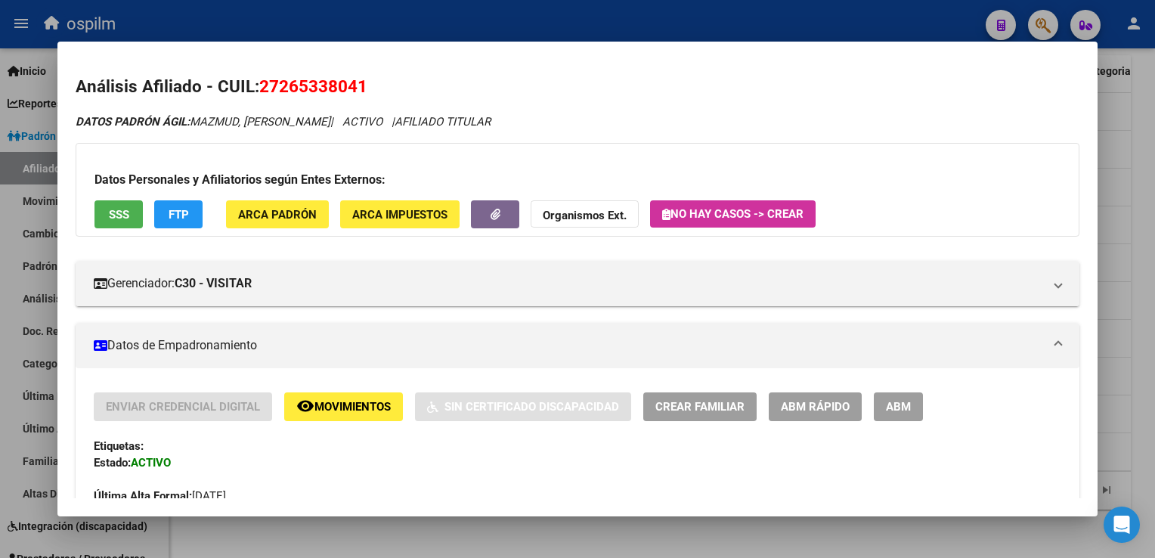
scroll to position [924, 0]
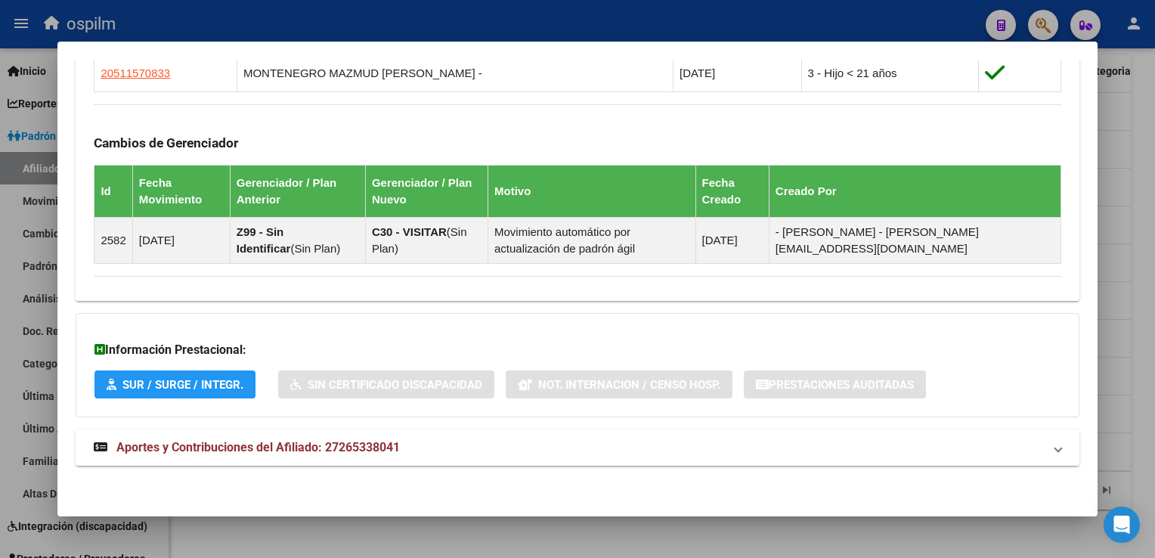
click at [276, 447] on span "Aportes y Contribuciones del Afiliado: 27265338041" at bounding box center [257, 447] width 283 height 14
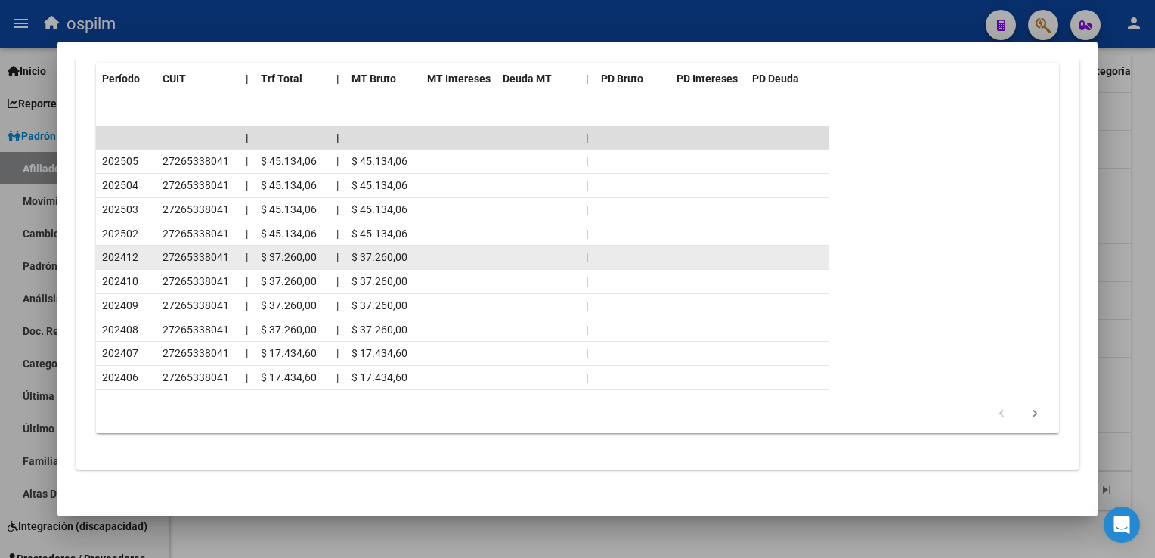
scroll to position [0, 0]
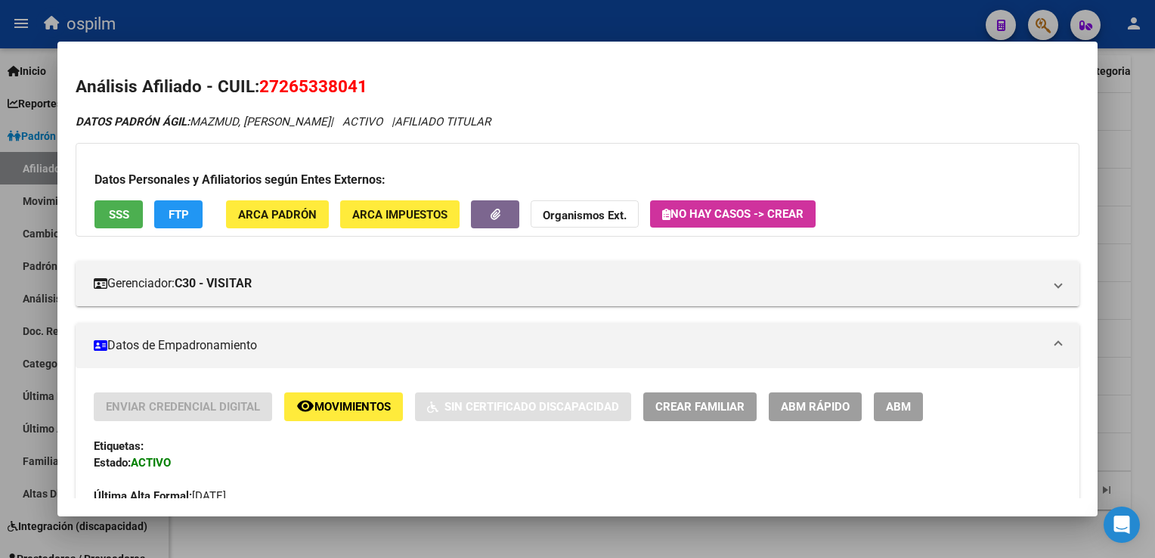
click at [1151, 219] on div at bounding box center [577, 279] width 1155 height 558
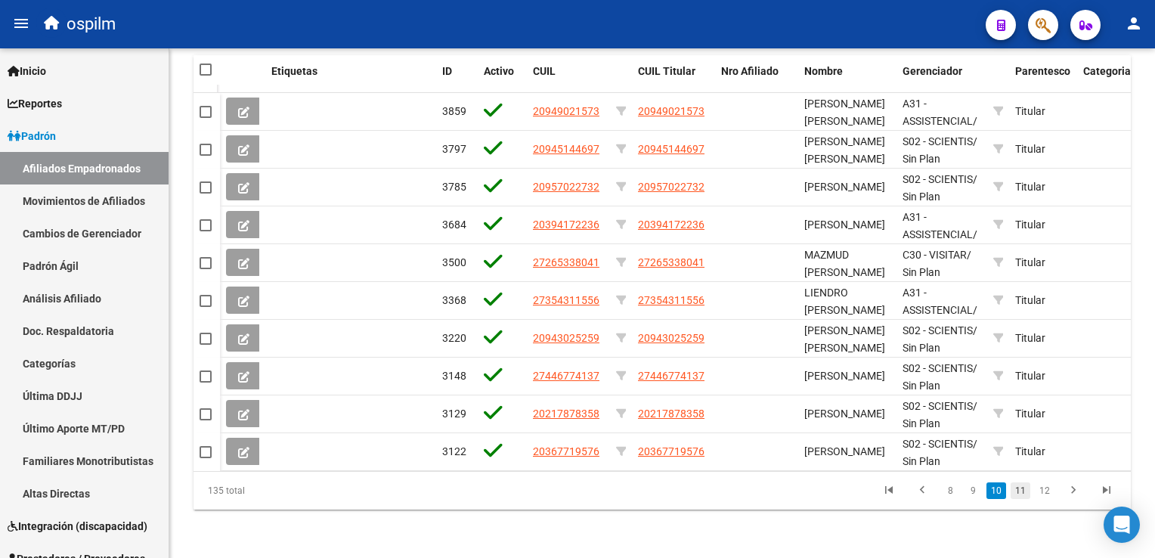
click at [1017, 489] on link "11" at bounding box center [1020, 490] width 20 height 17
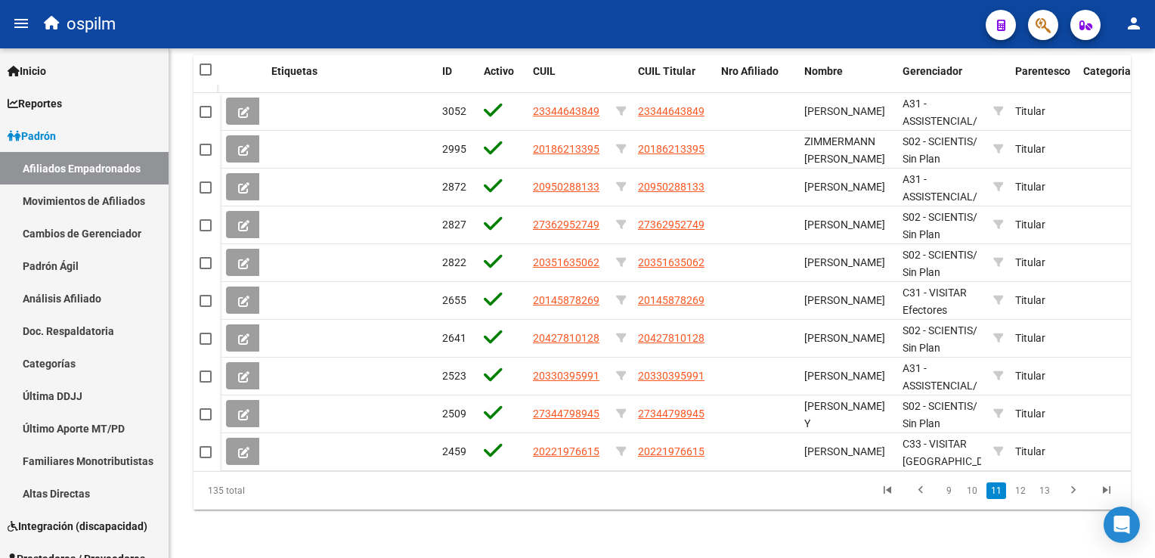
click at [1026, 490] on link "12" at bounding box center [1020, 490] width 20 height 17
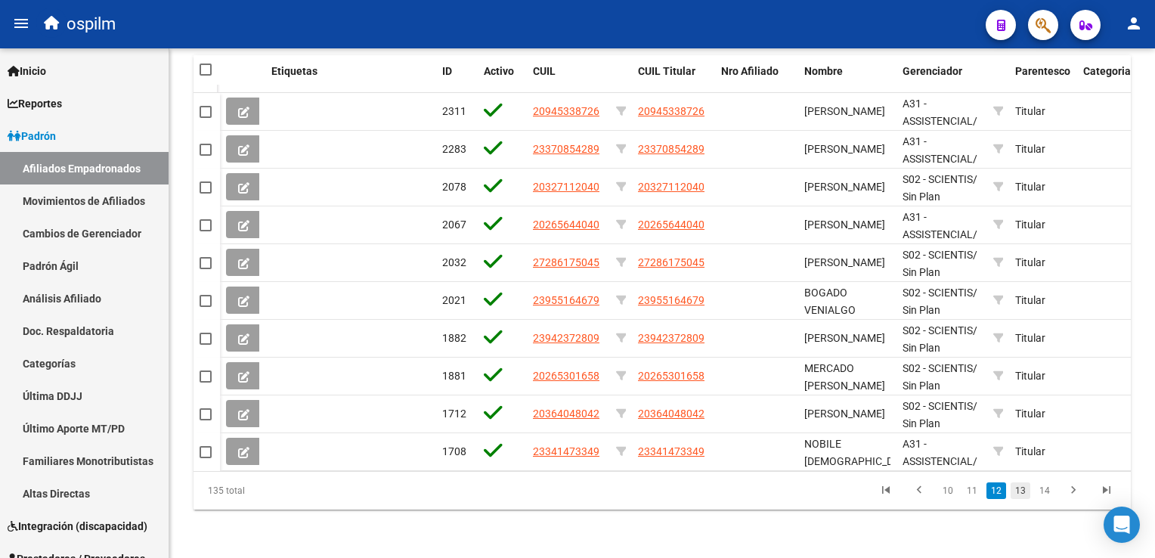
click at [1026, 490] on link "13" at bounding box center [1020, 490] width 20 height 17
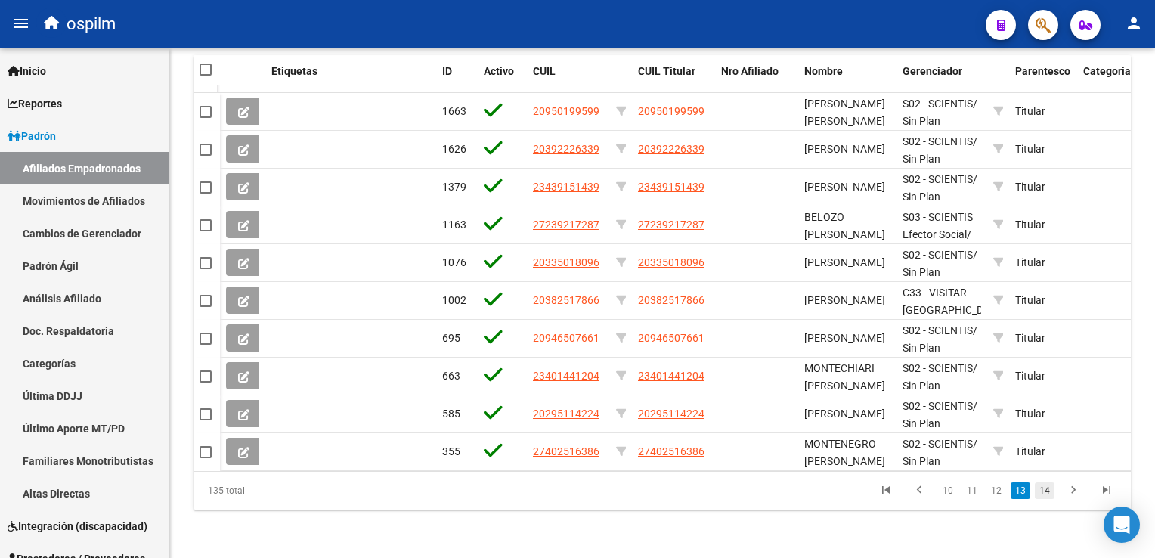
click at [1042, 490] on link "14" at bounding box center [1045, 490] width 20 height 17
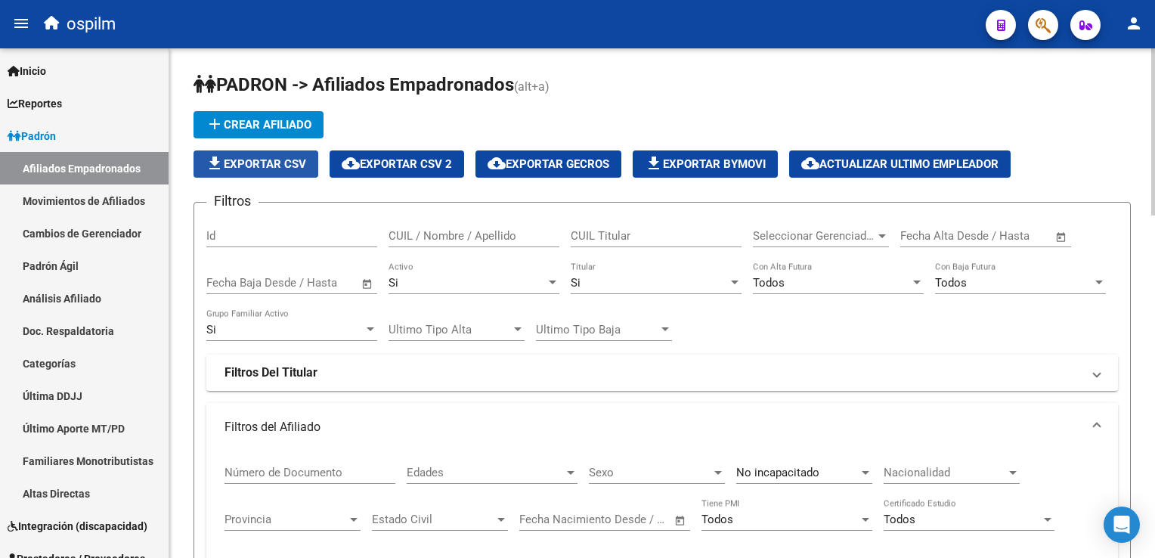
click at [263, 160] on span "file_download Exportar CSV" at bounding box center [256, 164] width 101 height 14
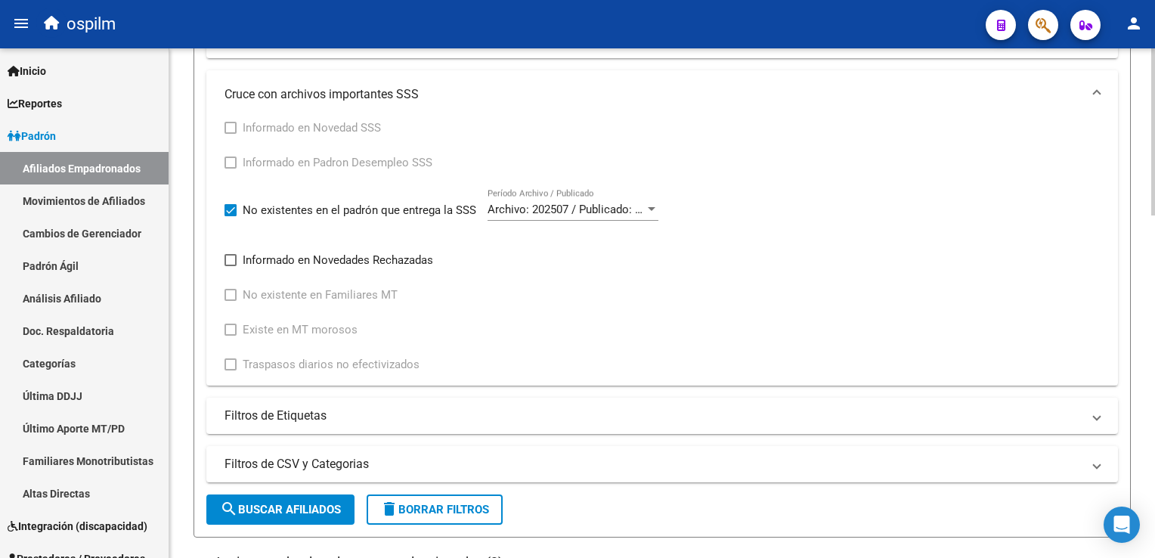
click at [1154, 310] on html "menu ospilm person Firma Express Inicio Calendario SSS Instructivos Contacto OS…" at bounding box center [577, 279] width 1155 height 558
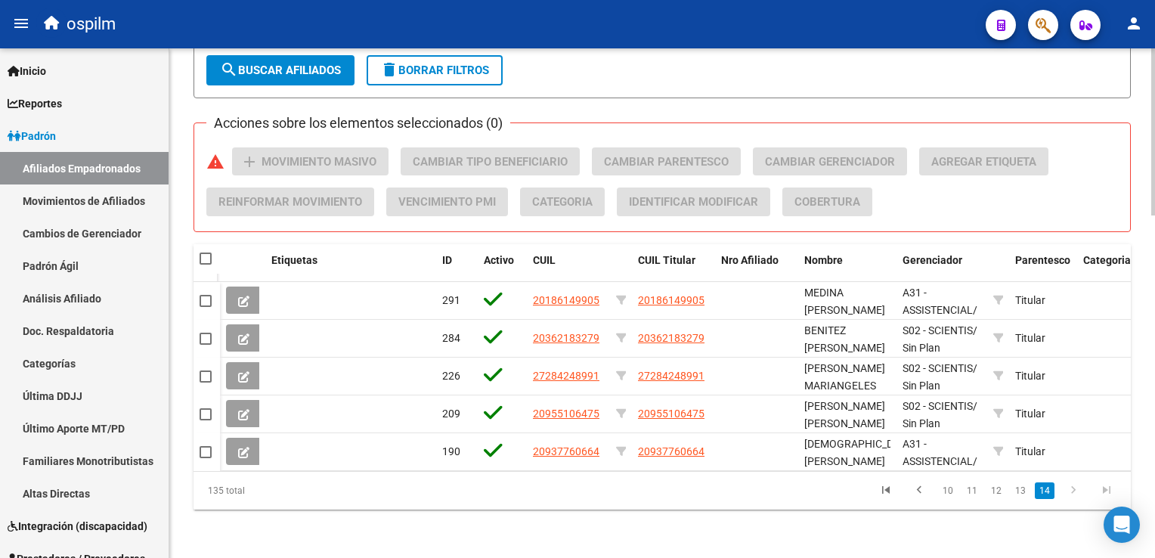
scroll to position [1041, 0]
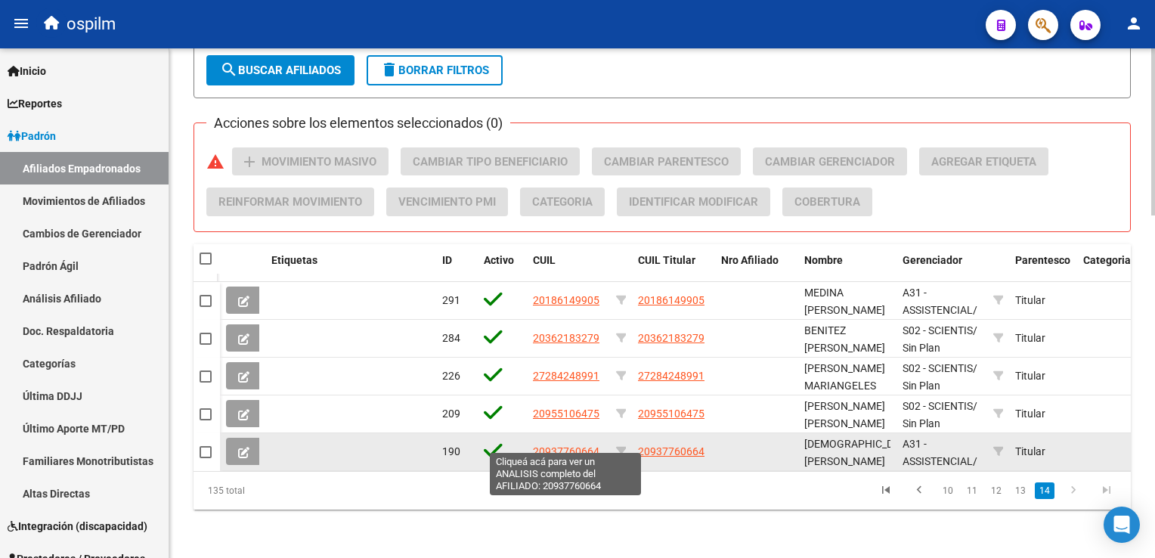
click at [585, 445] on span "20937760664" at bounding box center [566, 451] width 67 height 12
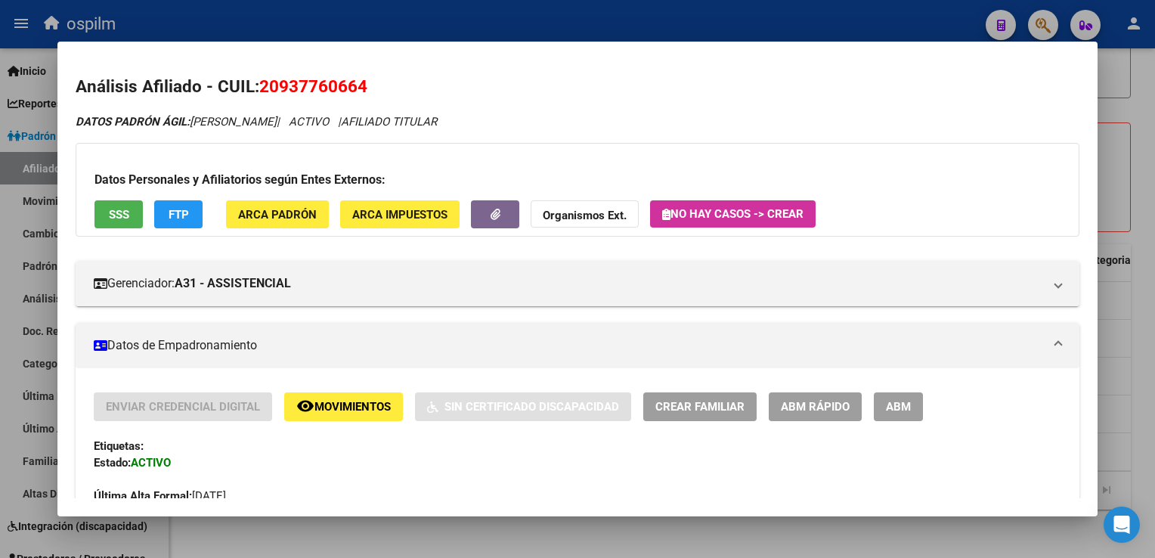
click at [131, 217] on button "SSS" at bounding box center [118, 214] width 48 height 28
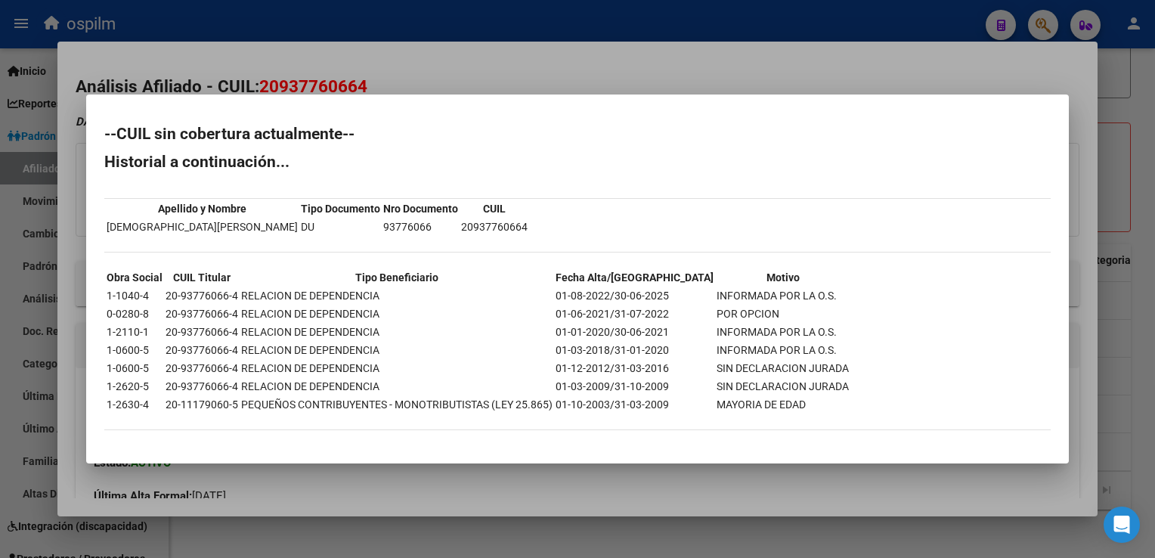
click at [435, 74] on div at bounding box center [577, 279] width 1155 height 558
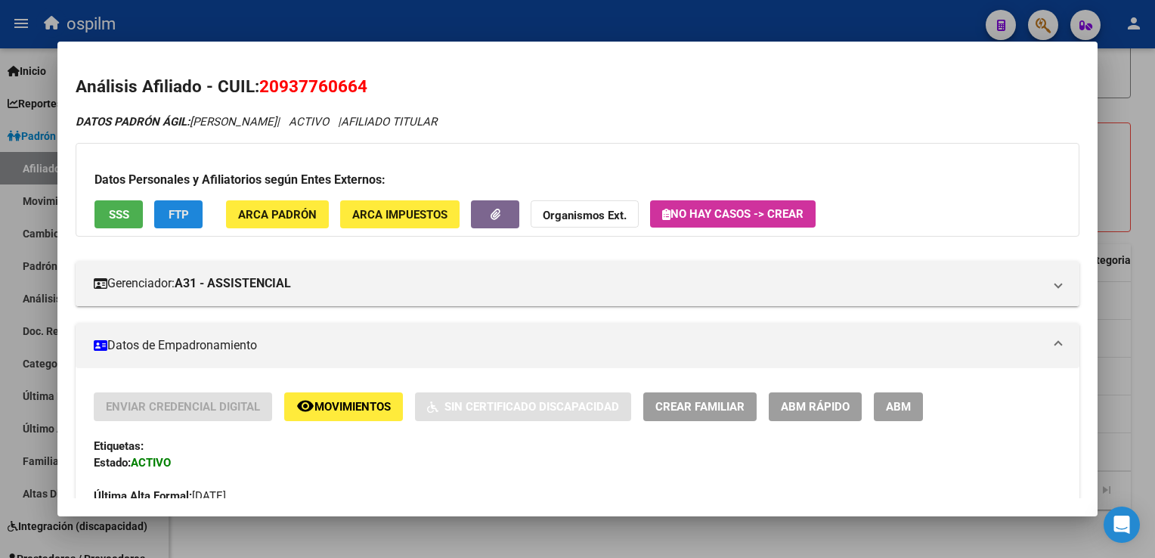
click at [181, 212] on span "FTP" at bounding box center [179, 215] width 20 height 14
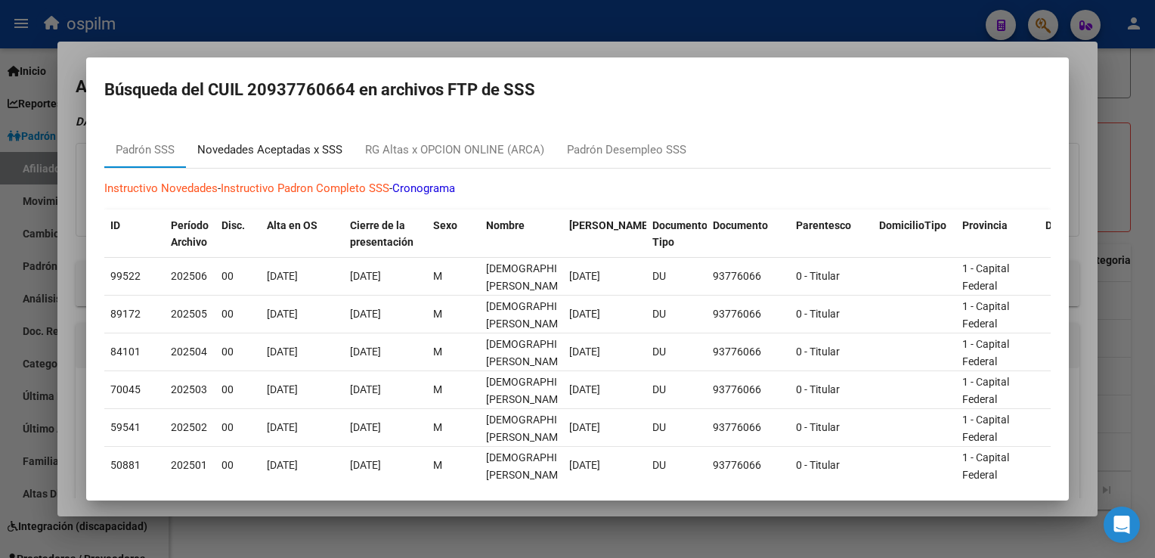
click at [265, 149] on div "Novedades Aceptadas x SSS" at bounding box center [269, 149] width 145 height 17
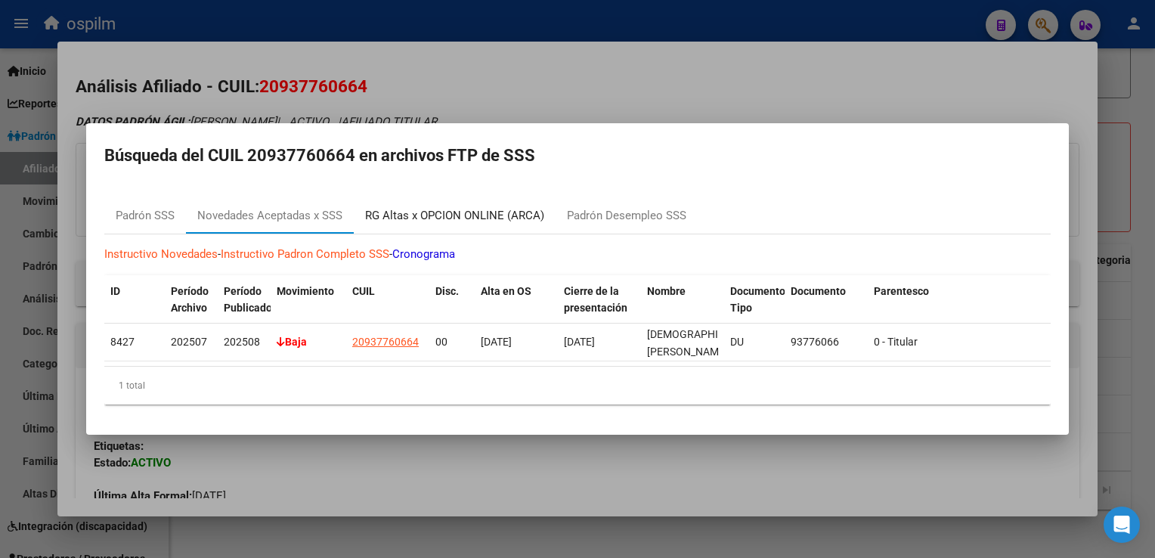
click at [429, 214] on div "RG Altas x OPCION ONLINE (ARCA)" at bounding box center [454, 215] width 179 height 17
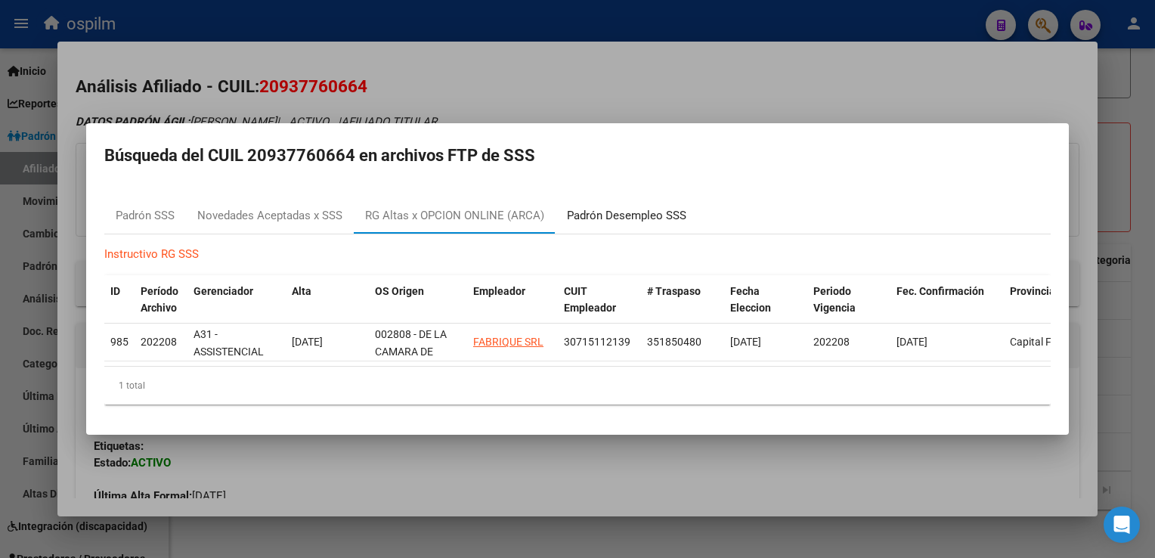
click at [630, 207] on div "Padrón Desempleo SSS" at bounding box center [626, 215] width 119 height 17
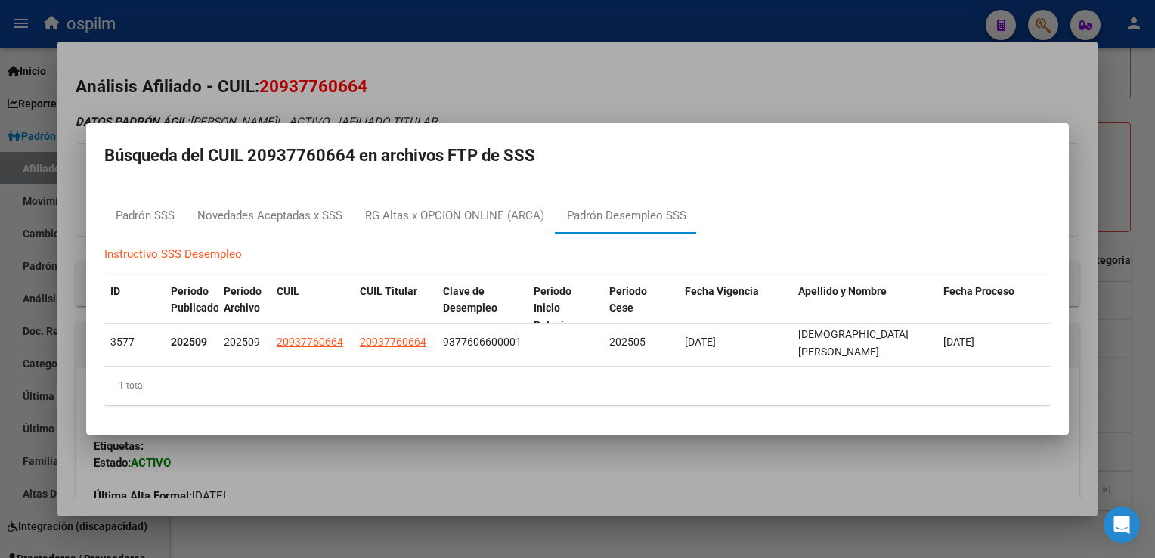
click at [581, 96] on div at bounding box center [577, 279] width 1155 height 558
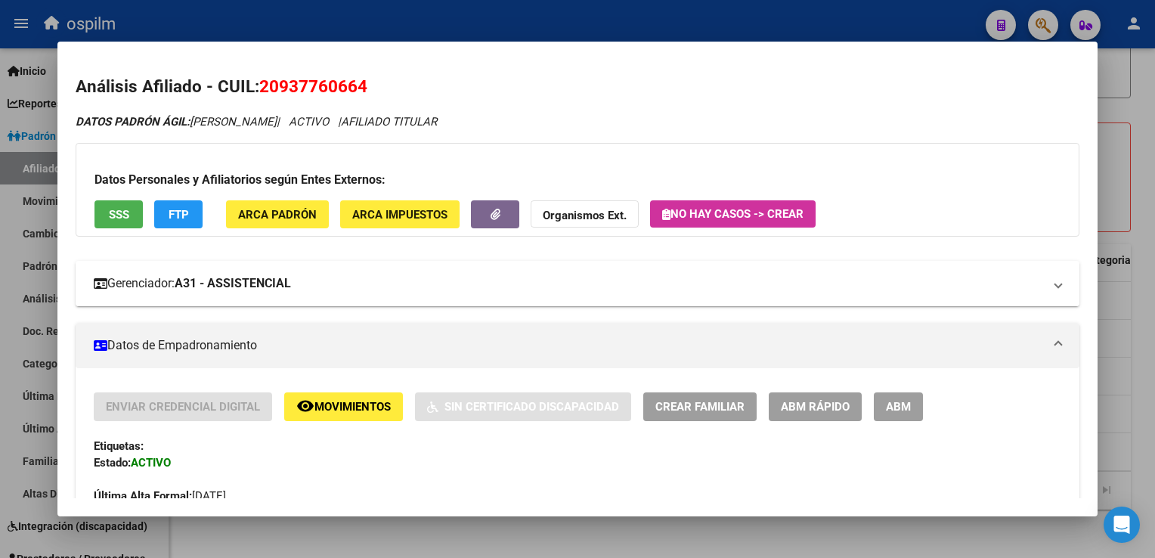
scroll to position [837, 0]
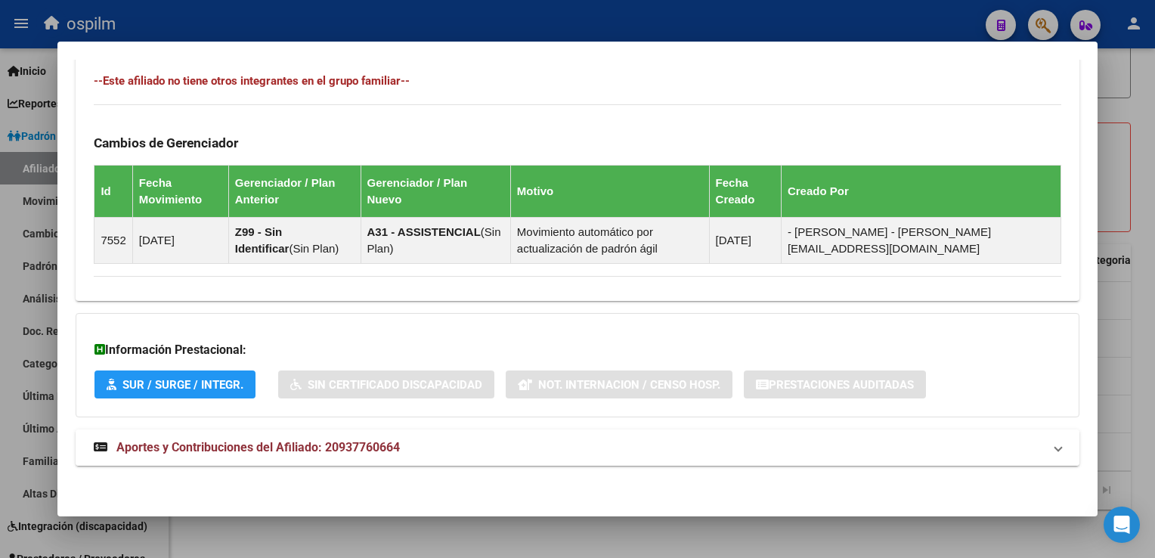
click at [254, 452] on span "Aportes y Contribuciones del Afiliado: 20937760664" at bounding box center [257, 447] width 283 height 14
click at [313, 441] on span "Aportes y Contribuciones del Afiliado: 20937760664" at bounding box center [257, 447] width 283 height 14
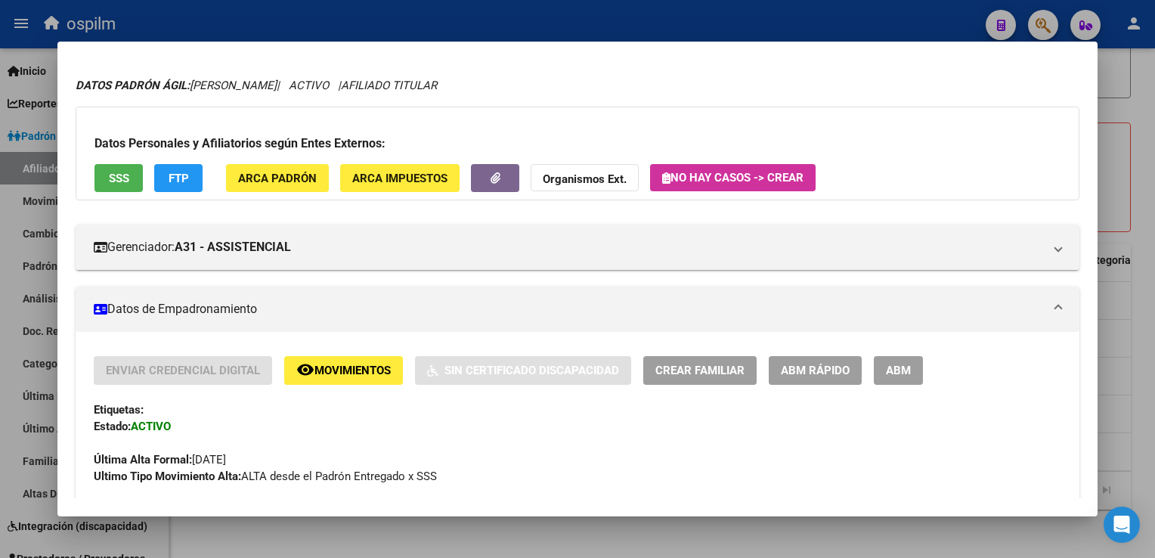
scroll to position [0, 0]
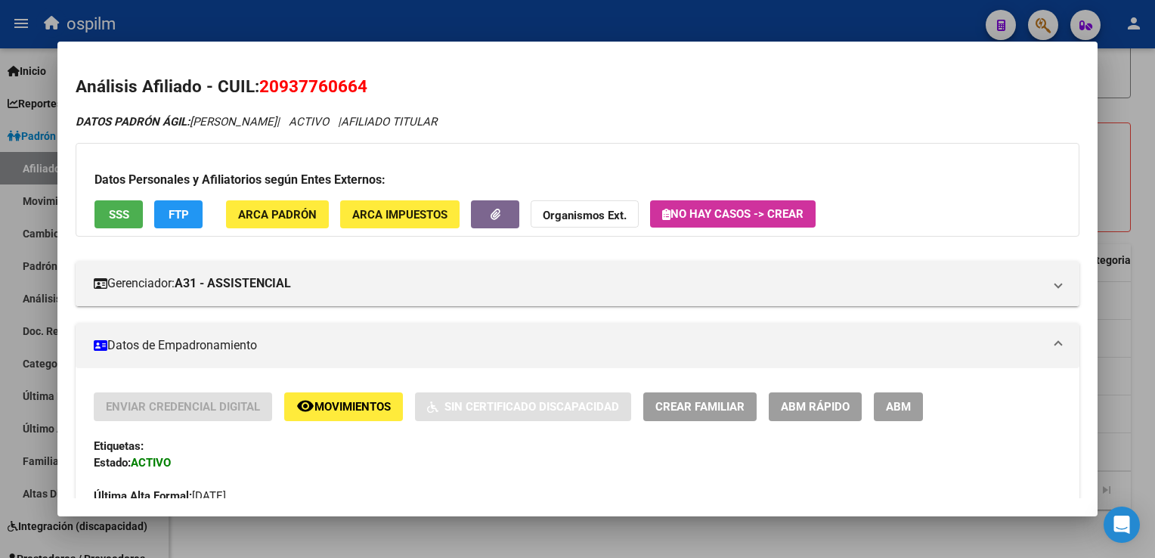
drag, startPoint x: 367, startPoint y: 85, endPoint x: 261, endPoint y: 83, distance: 106.6
click at [261, 83] on span "20937760664" at bounding box center [313, 86] width 108 height 20
copy span "20937760664"
click at [278, 88] on span "20937760664" at bounding box center [313, 86] width 108 height 20
drag, startPoint x: 278, startPoint y: 88, endPoint x: 355, endPoint y: 91, distance: 77.2
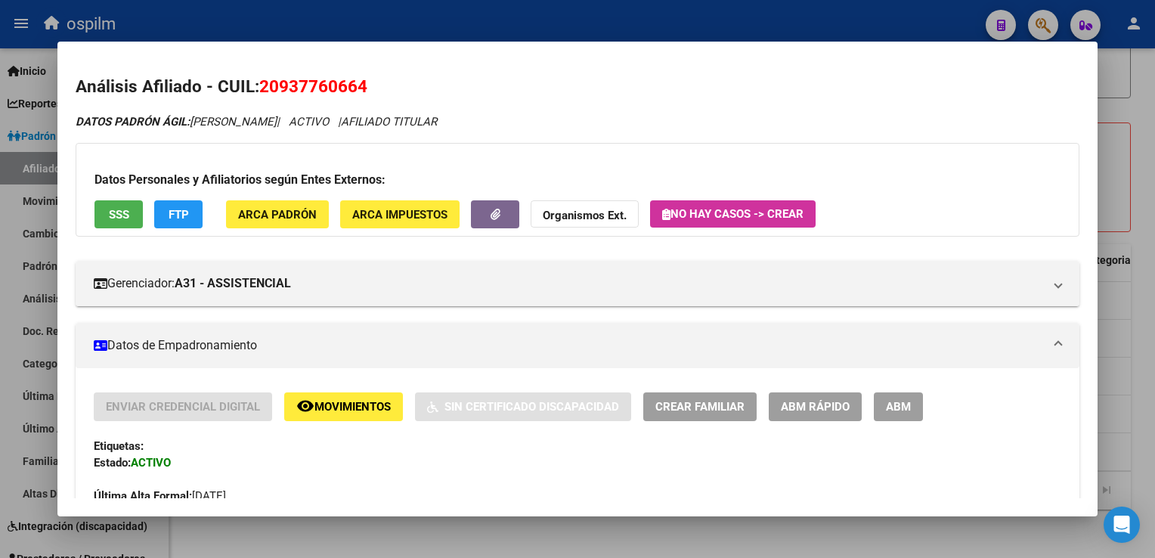
click at [355, 91] on span "20937760664" at bounding box center [313, 86] width 108 height 20
copy span "93776066"
click at [419, 67] on mat-dialog-content "Análisis Afiliado - CUIL: 20937760664 DATOS PADRÓN ÁGIL: [DEMOGRAPHIC_DATA] , […" at bounding box center [576, 279] width 1039 height 438
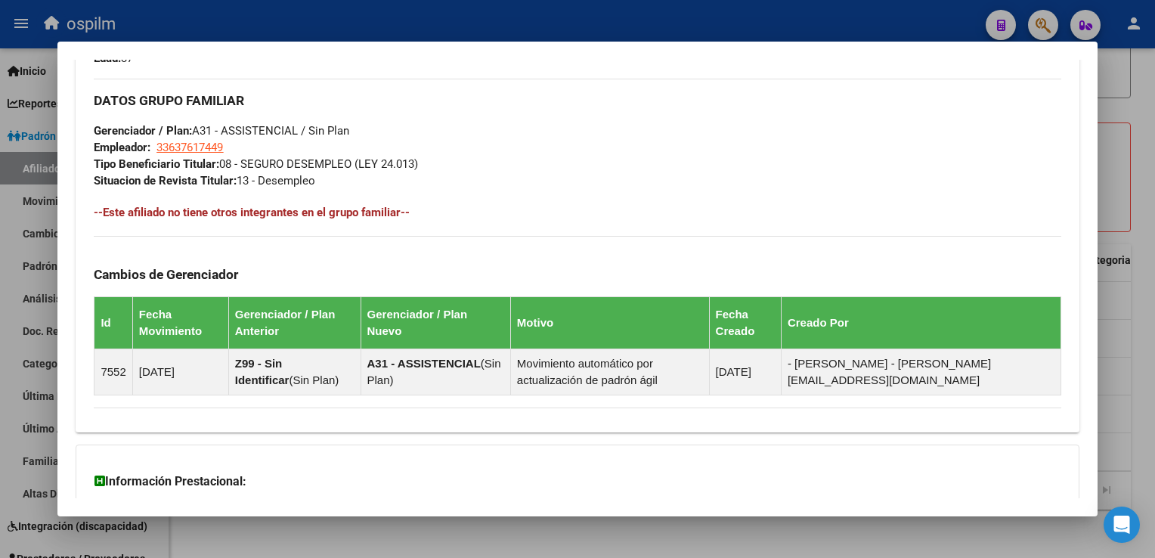
click at [1137, 265] on div at bounding box center [577, 279] width 1155 height 558
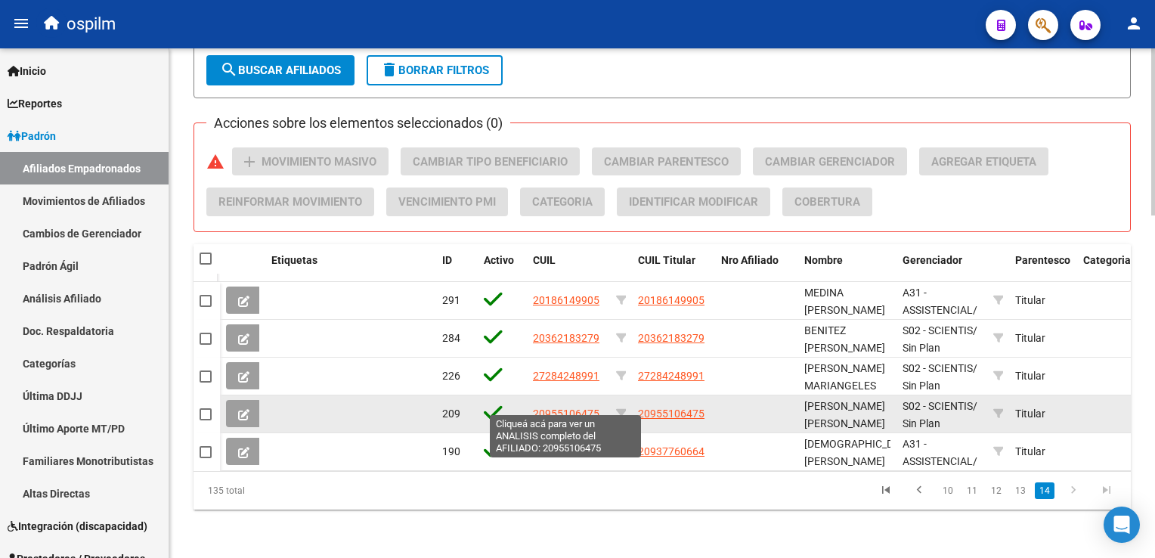
click at [571, 407] on span "20955106475" at bounding box center [566, 413] width 67 height 12
type textarea "20955106475"
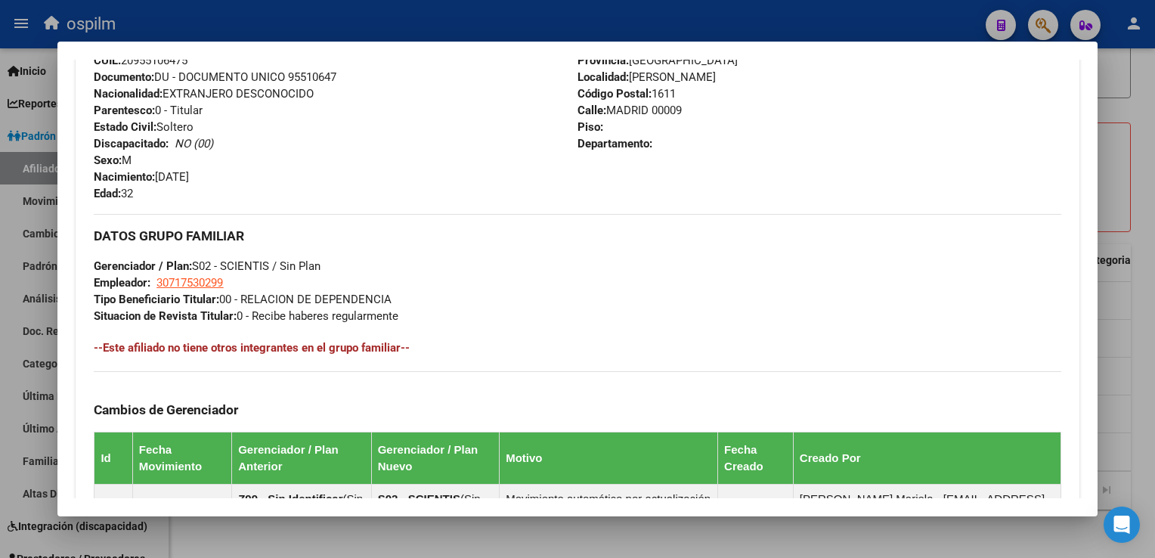
scroll to position [0, 0]
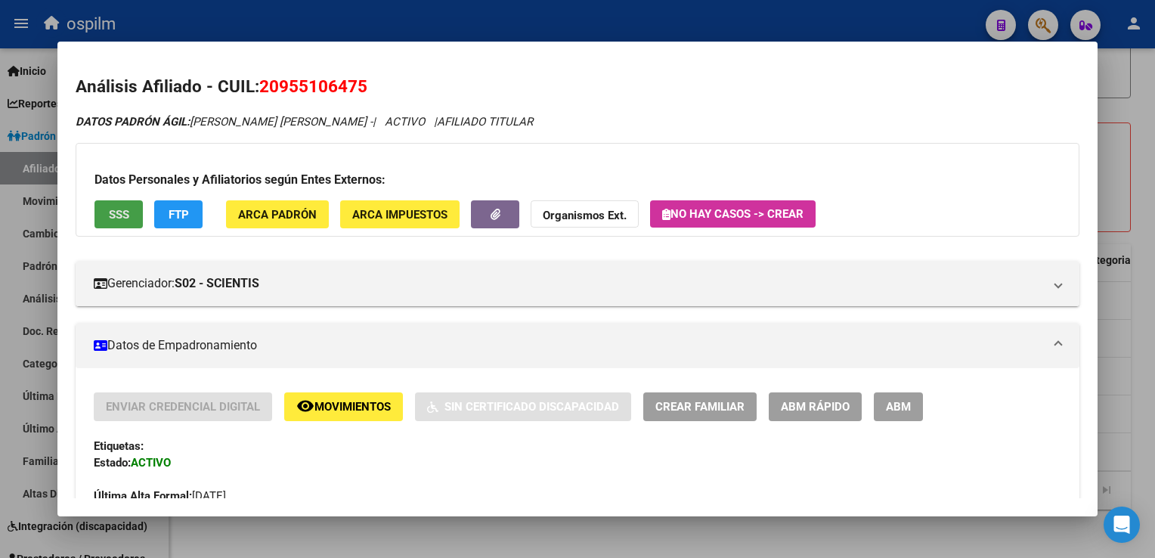
click at [120, 222] on button "SSS" at bounding box center [118, 214] width 48 height 28
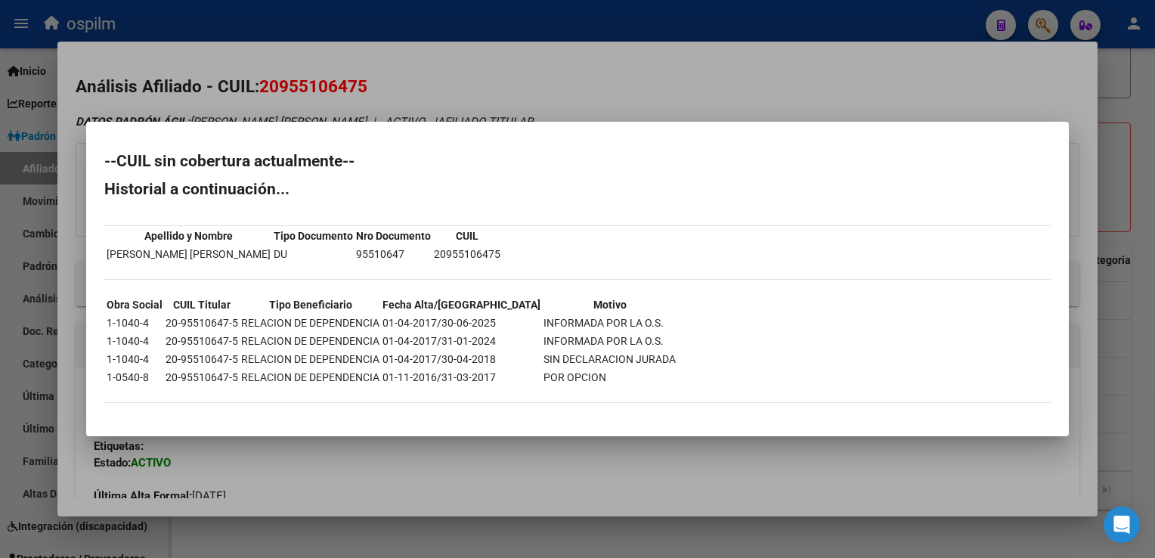
click at [481, 62] on div at bounding box center [577, 279] width 1155 height 558
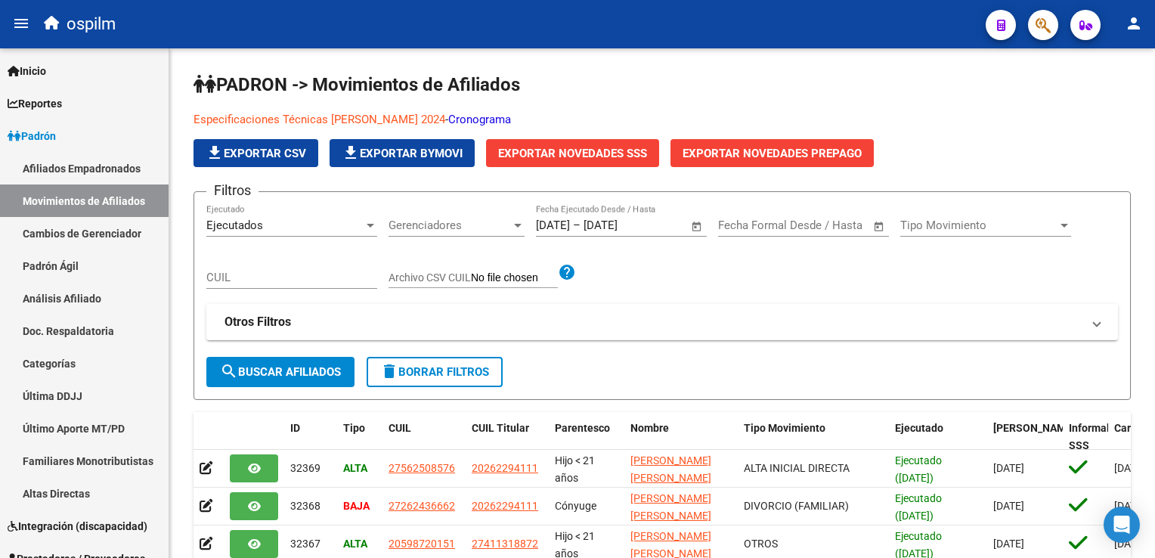
click at [1031, 26] on button "button" at bounding box center [1043, 25] width 30 height 30
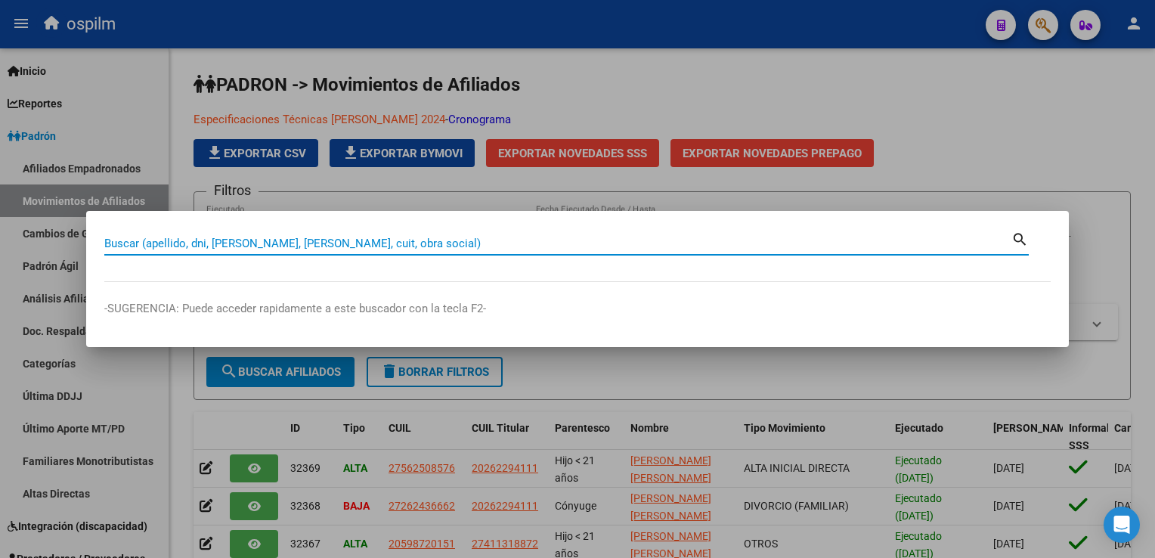
paste input "27411318872"
type input "27411318872"
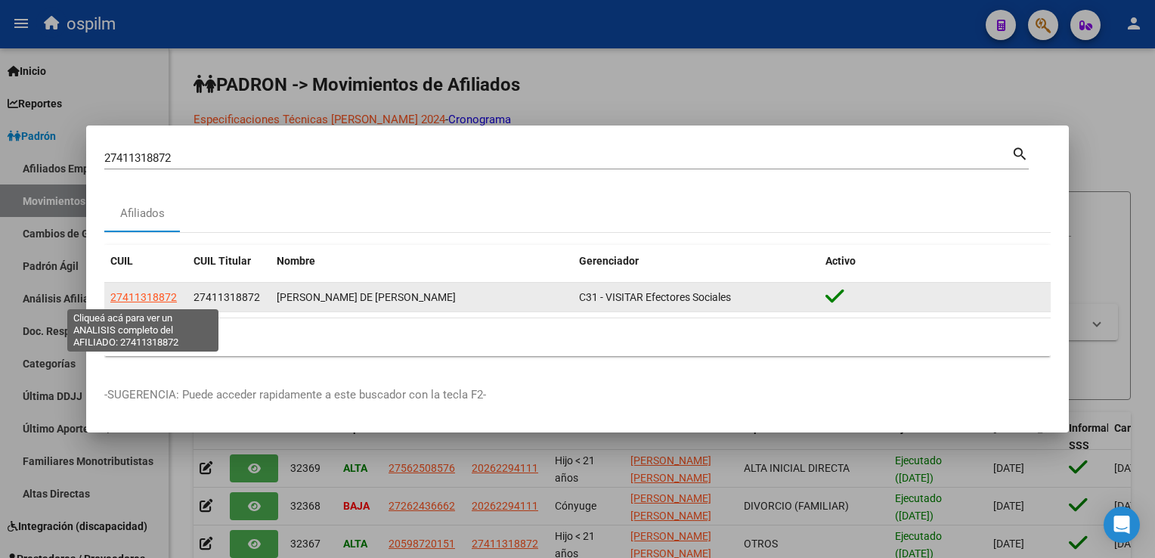
click at [133, 300] on span "27411318872" at bounding box center [143, 297] width 67 height 12
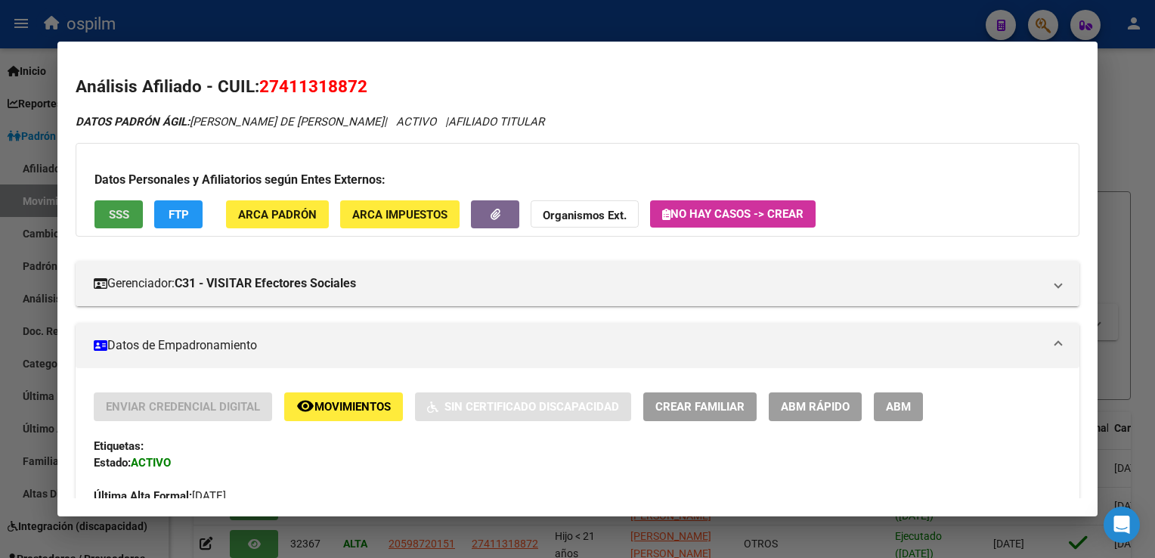
click at [131, 213] on button "SSS" at bounding box center [118, 214] width 48 height 28
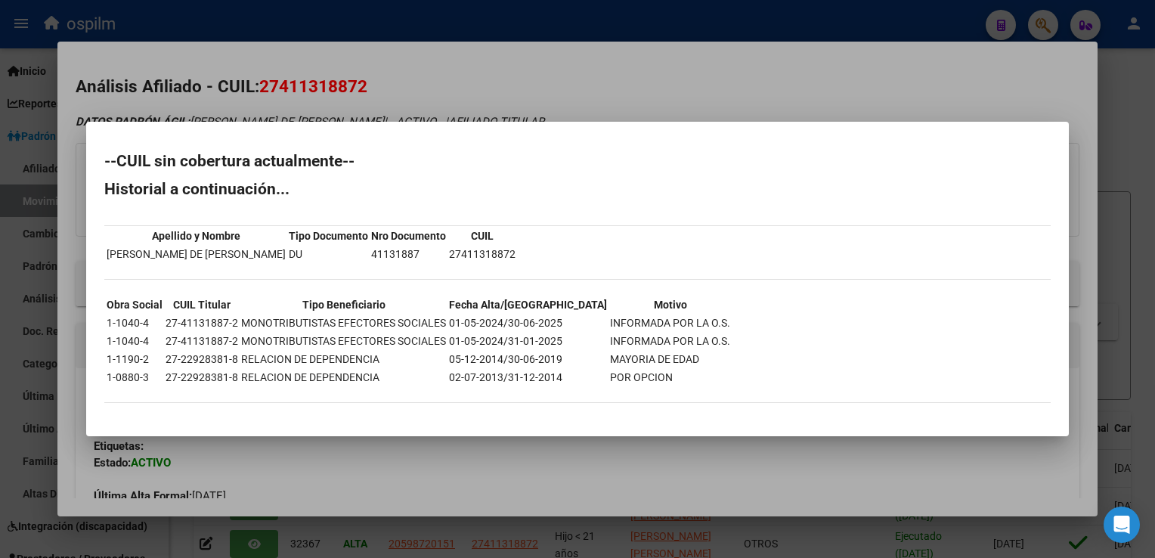
drag, startPoint x: 583, startPoint y: 97, endPoint x: 263, endPoint y: 150, distance: 323.9
click at [581, 97] on div at bounding box center [577, 279] width 1155 height 558
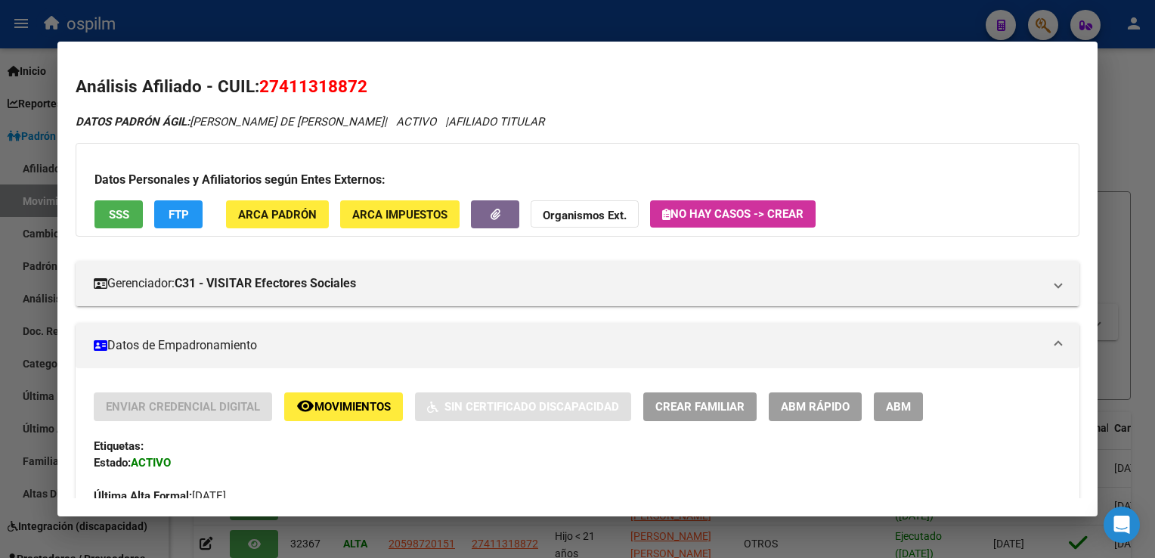
click at [156, 221] on button "FTP" at bounding box center [178, 214] width 48 height 28
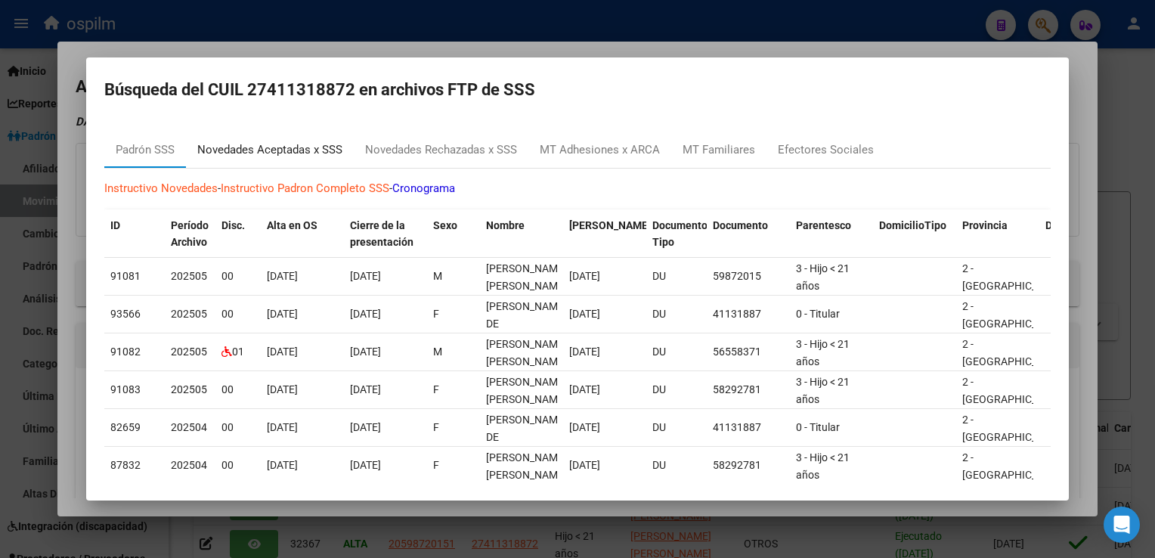
click at [292, 153] on div "Novedades Aceptadas x SSS" at bounding box center [269, 149] width 145 height 17
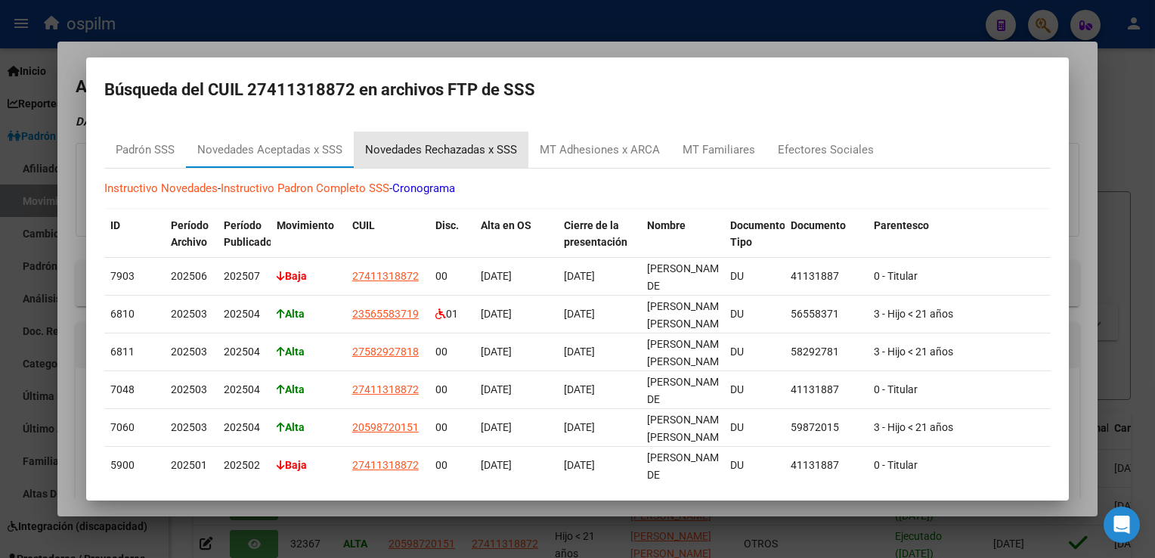
click at [424, 147] on div "Novedades Rechazadas x SSS" at bounding box center [441, 149] width 152 height 17
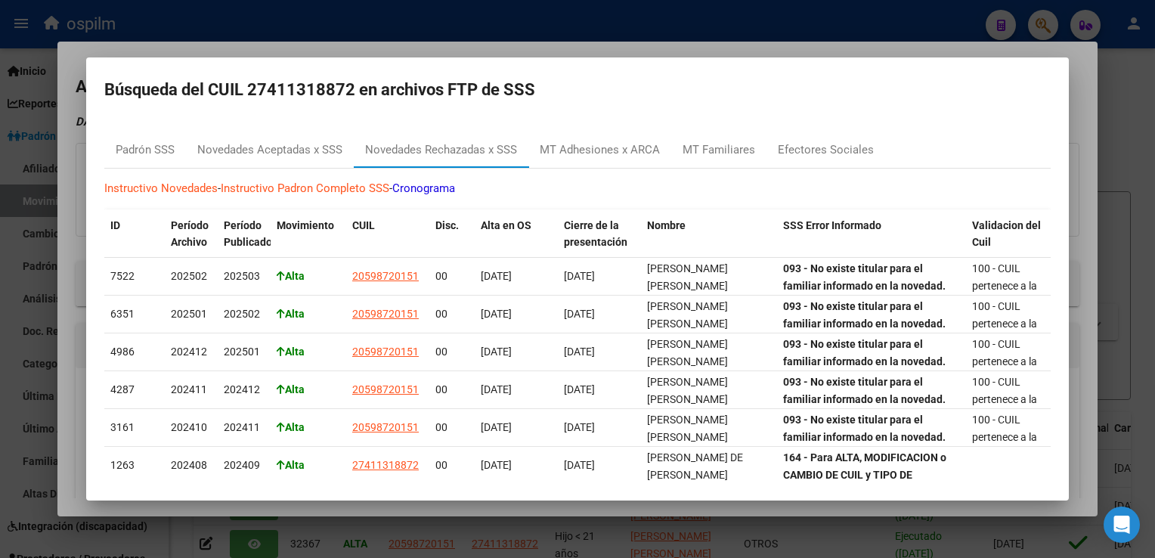
click at [646, 38] on div at bounding box center [577, 279] width 1155 height 558
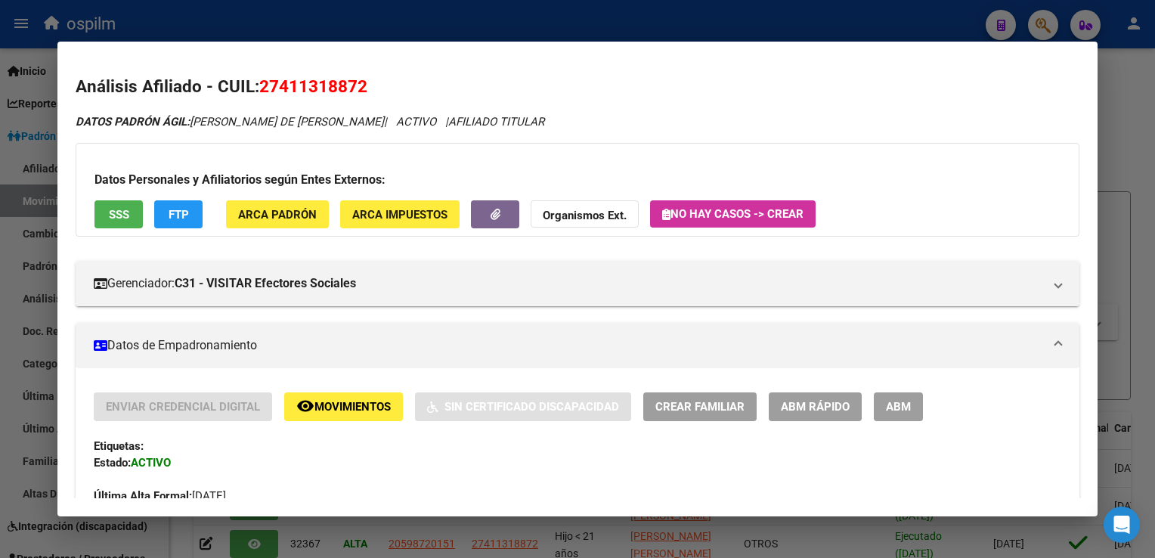
click at [289, 213] on span "ARCA Padrón" at bounding box center [277, 215] width 79 height 14
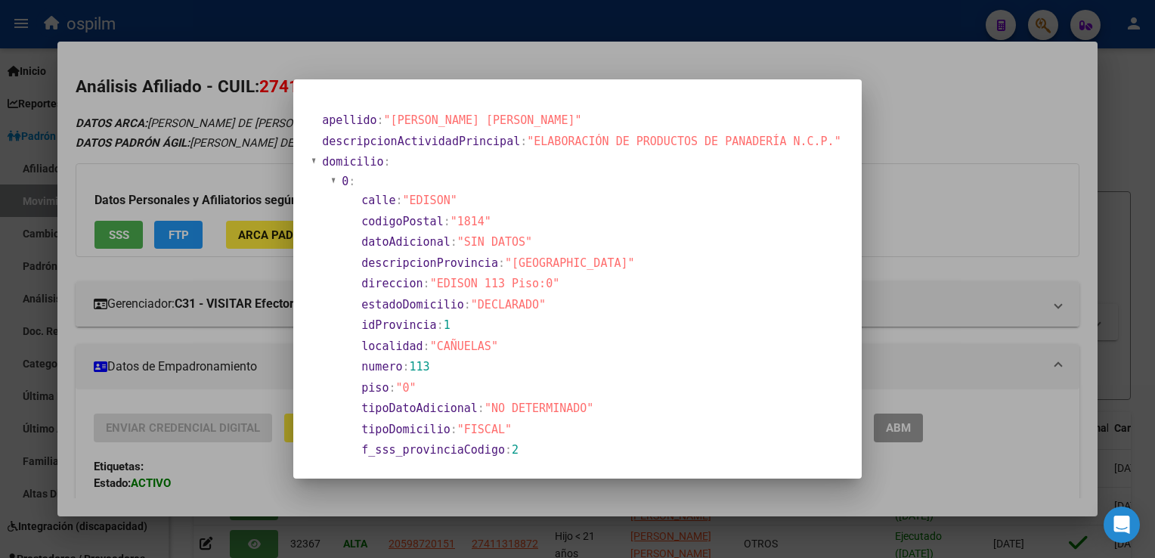
click at [937, 92] on div at bounding box center [577, 279] width 1155 height 558
